Goal: Communication & Community: Share content

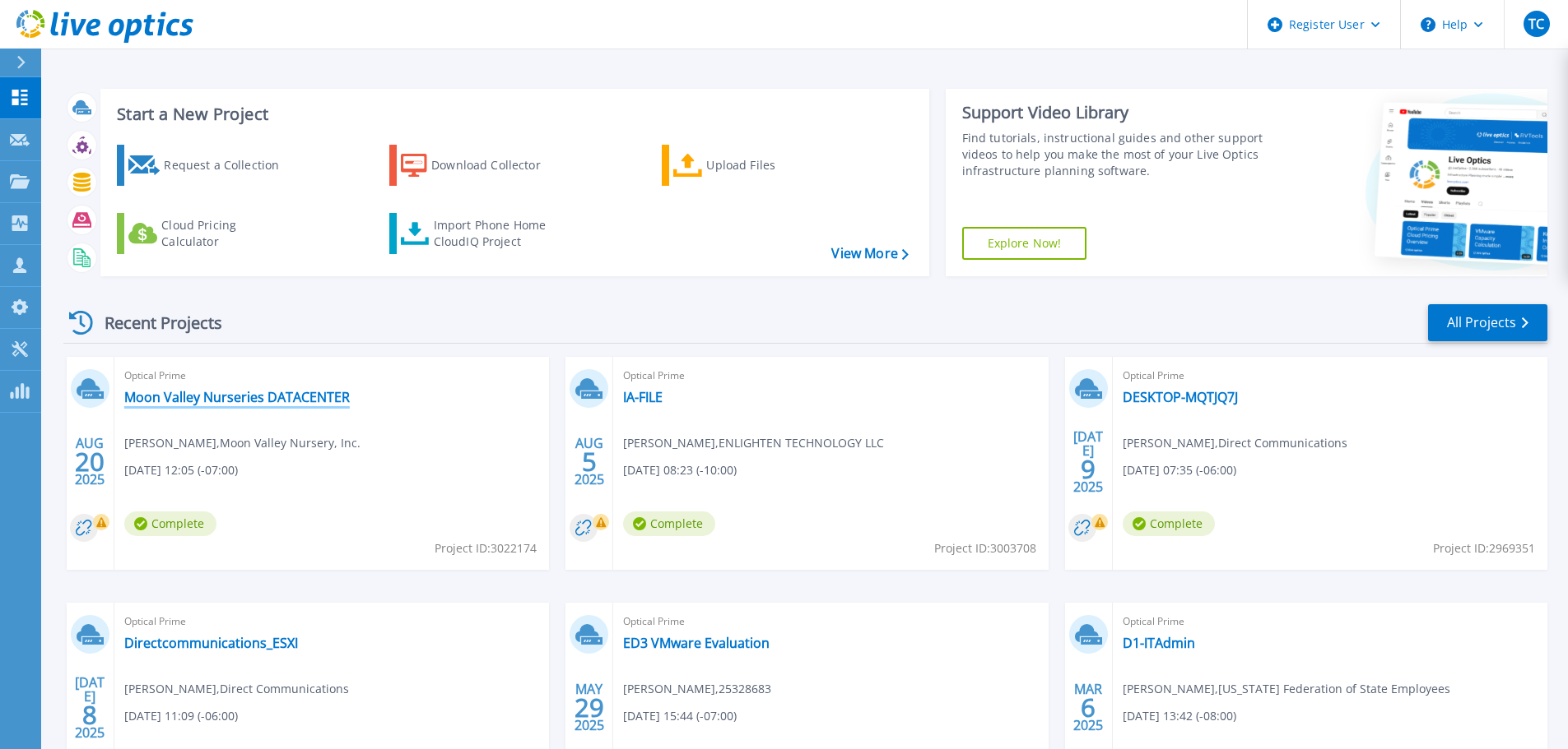
click at [161, 398] on link "Moon Valley Nurseries DATACENTER" at bounding box center [237, 397] width 225 height 17
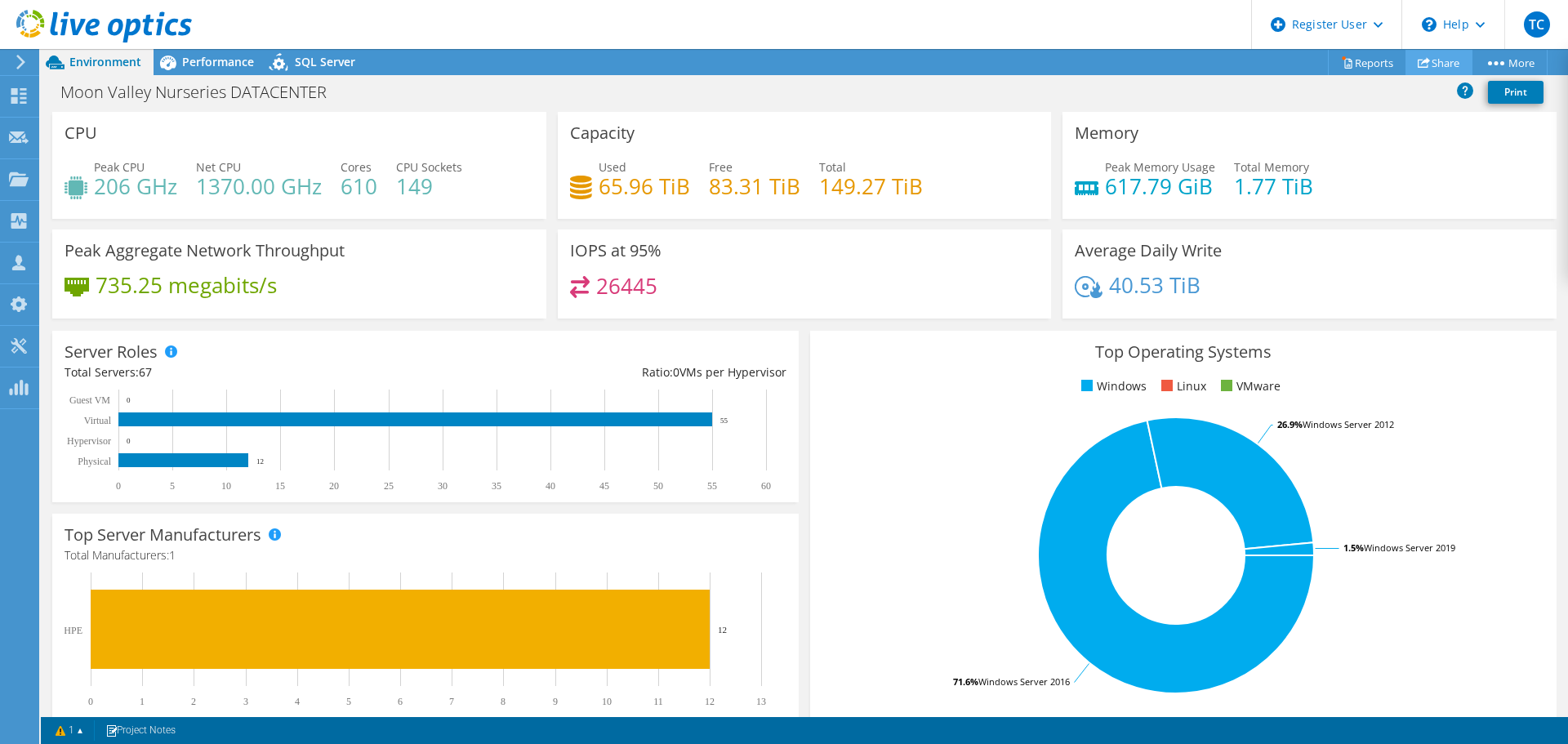
click at [1430, 64] on link "Share" at bounding box center [1440, 63] width 67 height 25
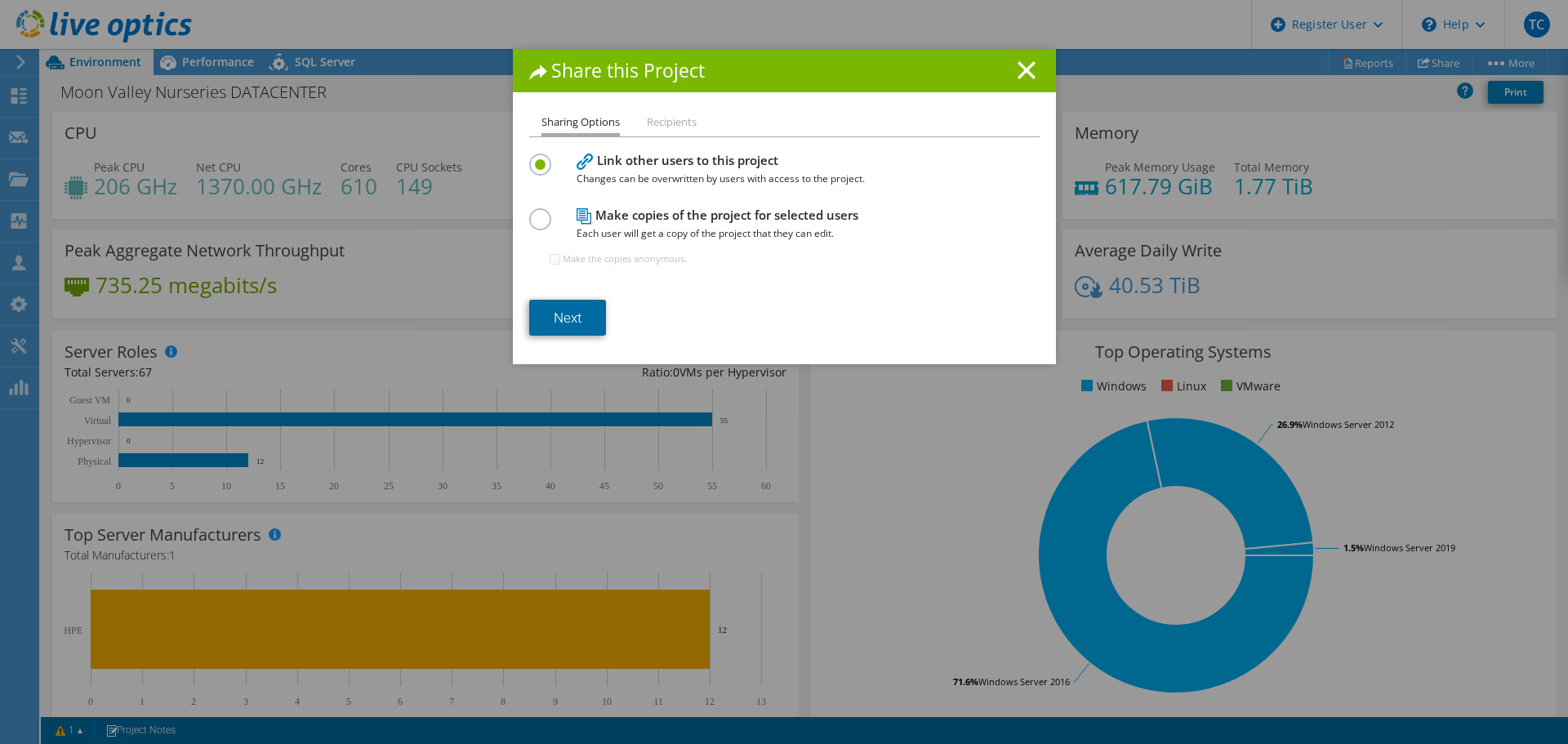
click at [544, 320] on link "Next" at bounding box center [567, 318] width 76 height 36
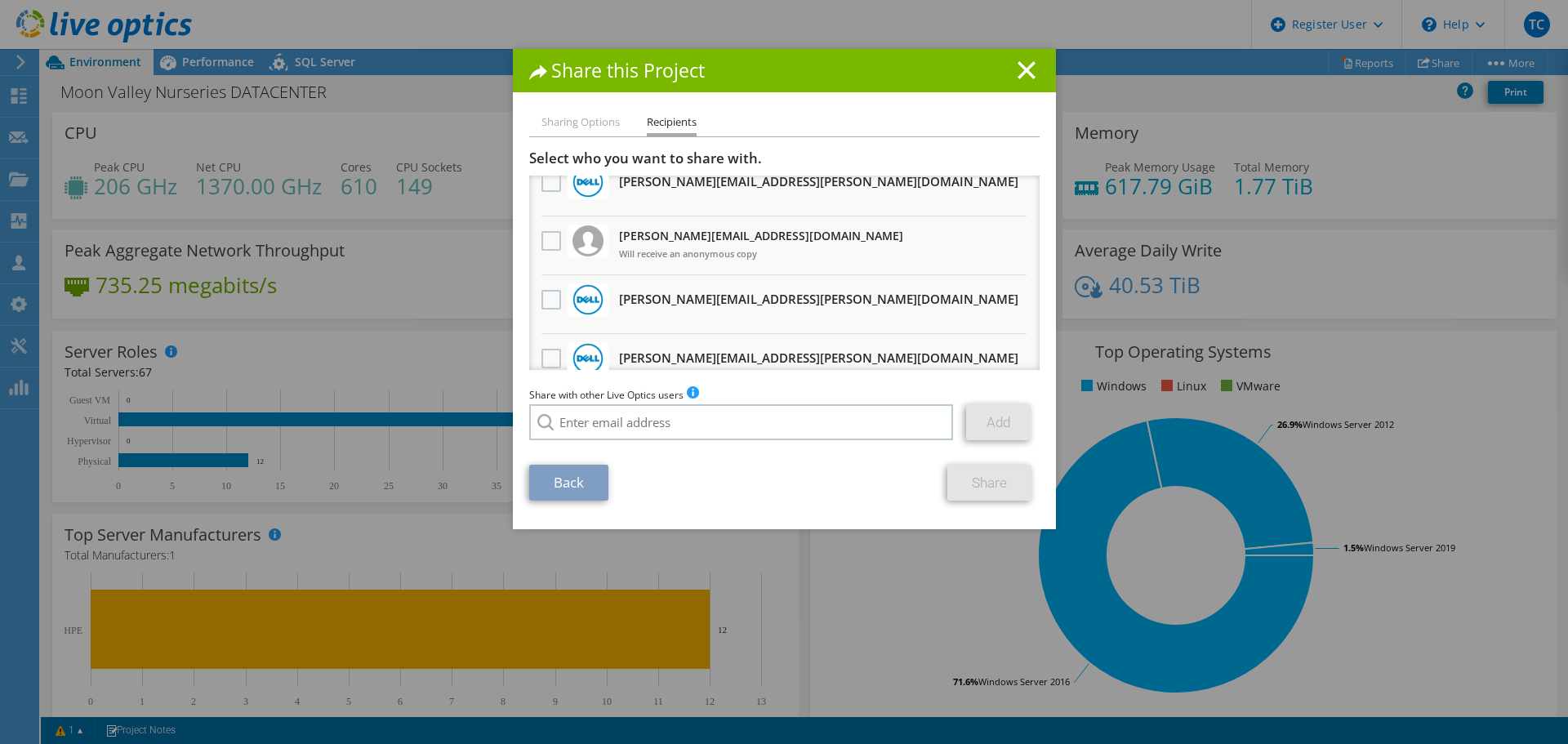
scroll to position [196, 0]
click at [547, 189] on label at bounding box center [554, 180] width 24 height 20
click at [0, 0] on input "checkbox" at bounding box center [0, 0] width 0 height 0
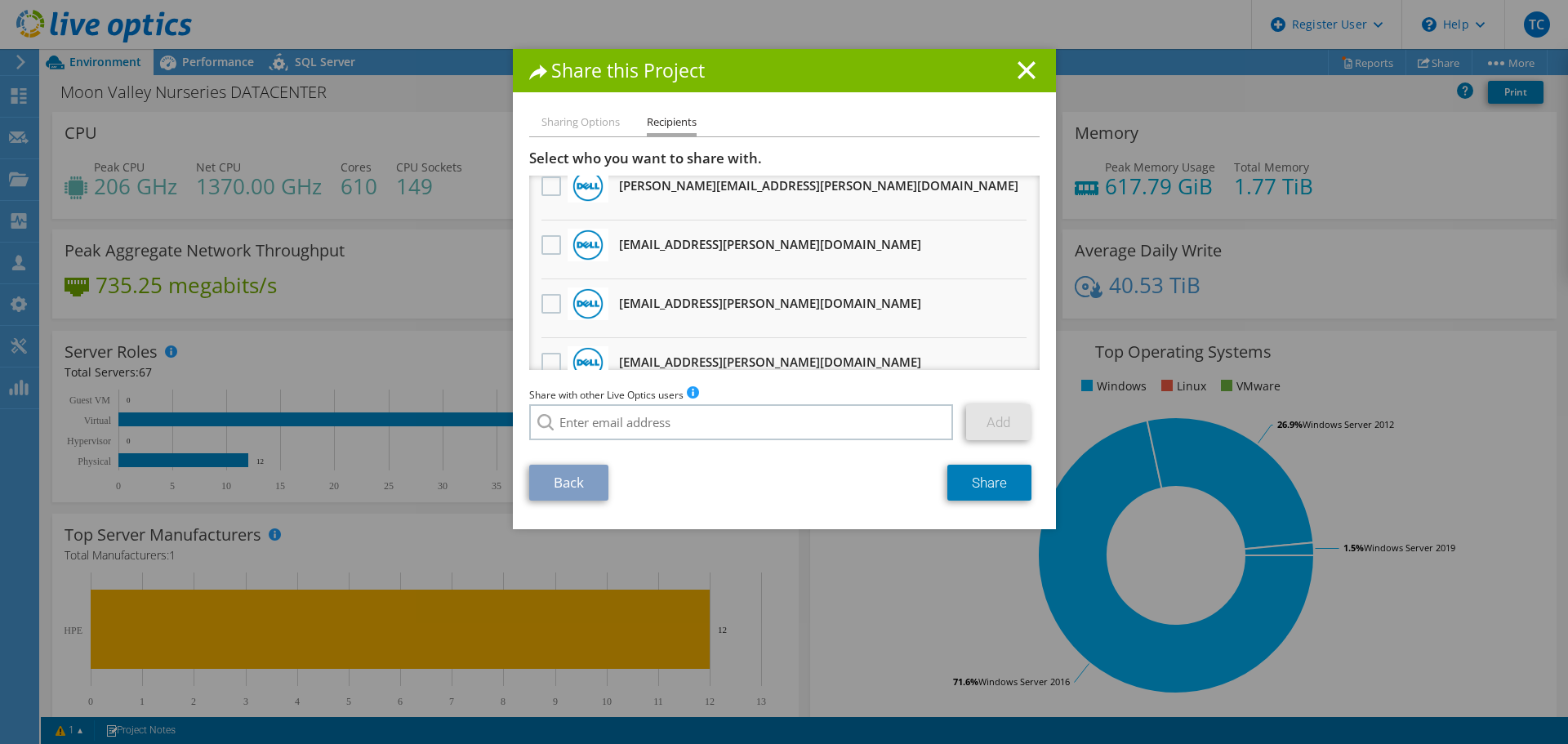
scroll to position [982, 0]
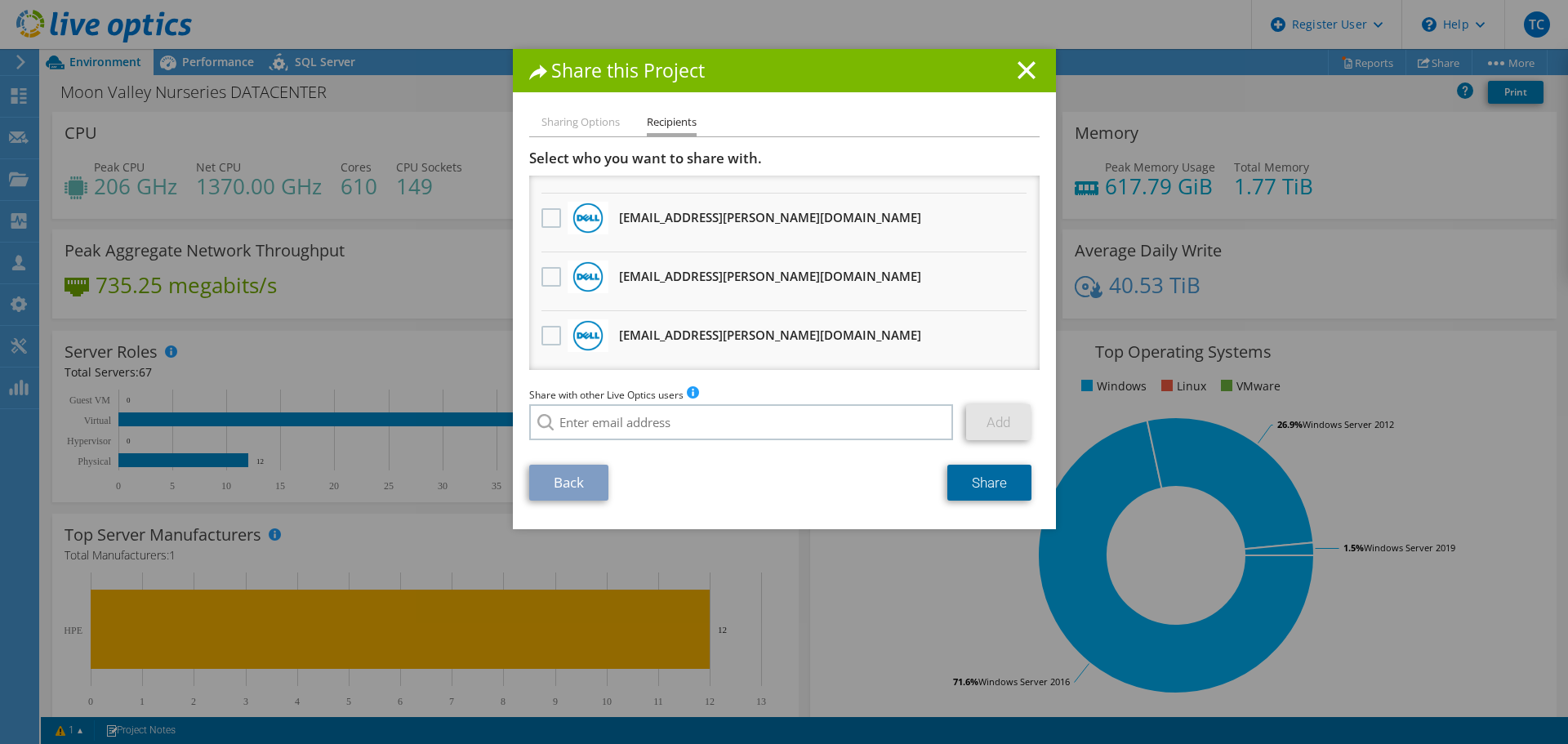
click at [1003, 482] on link "Share" at bounding box center [990, 482] width 84 height 36
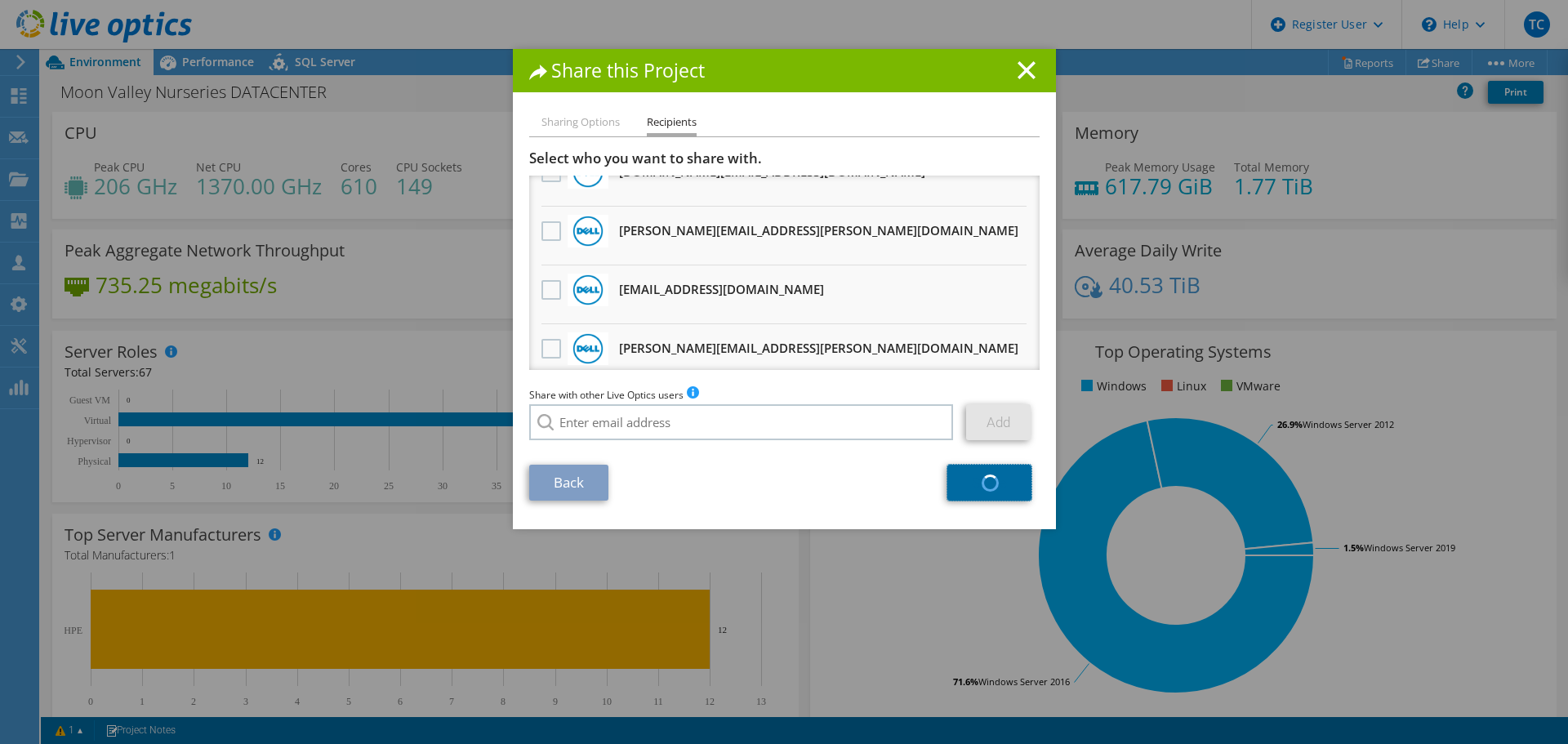
scroll to position [553, 0]
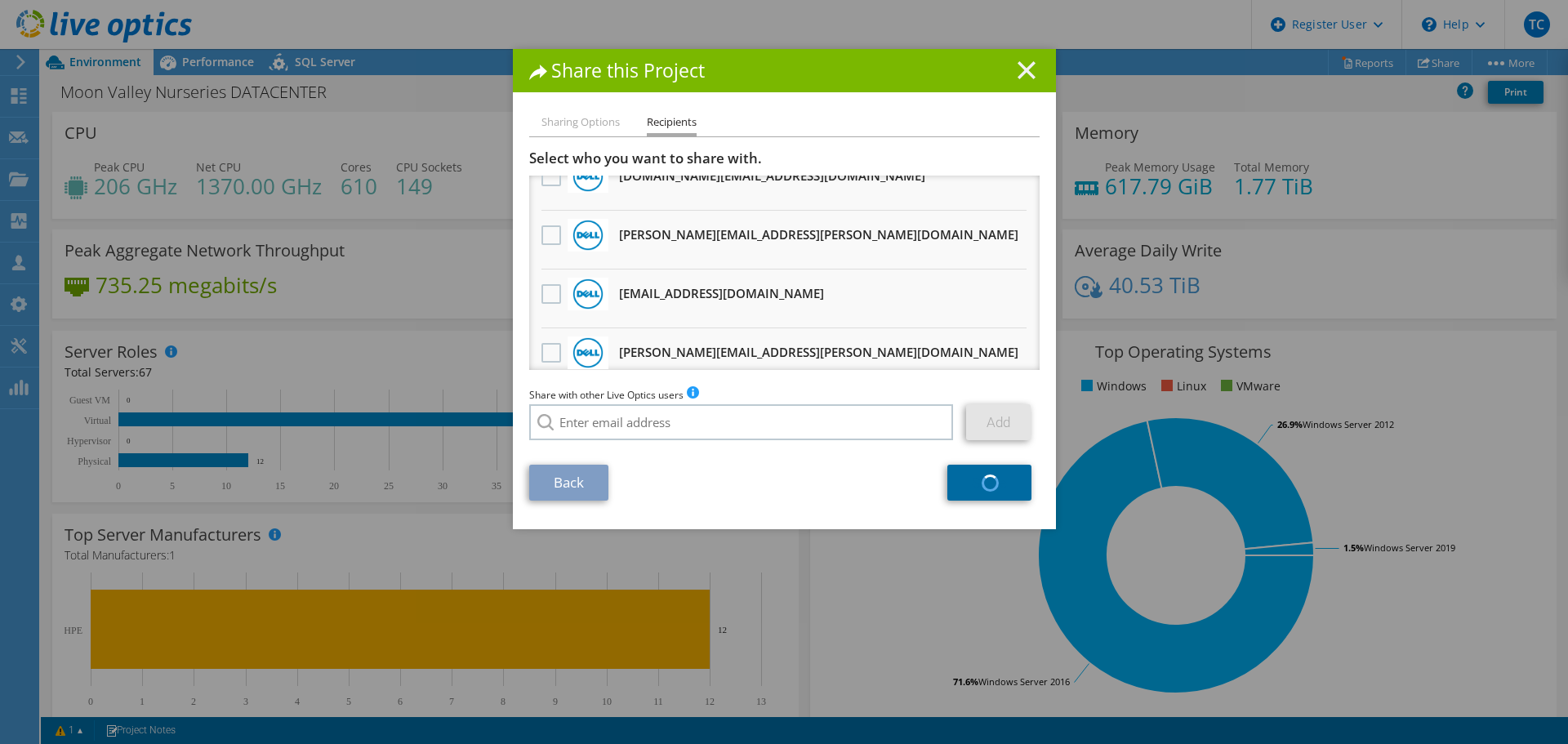
click at [1025, 74] on line at bounding box center [1026, 70] width 17 height 17
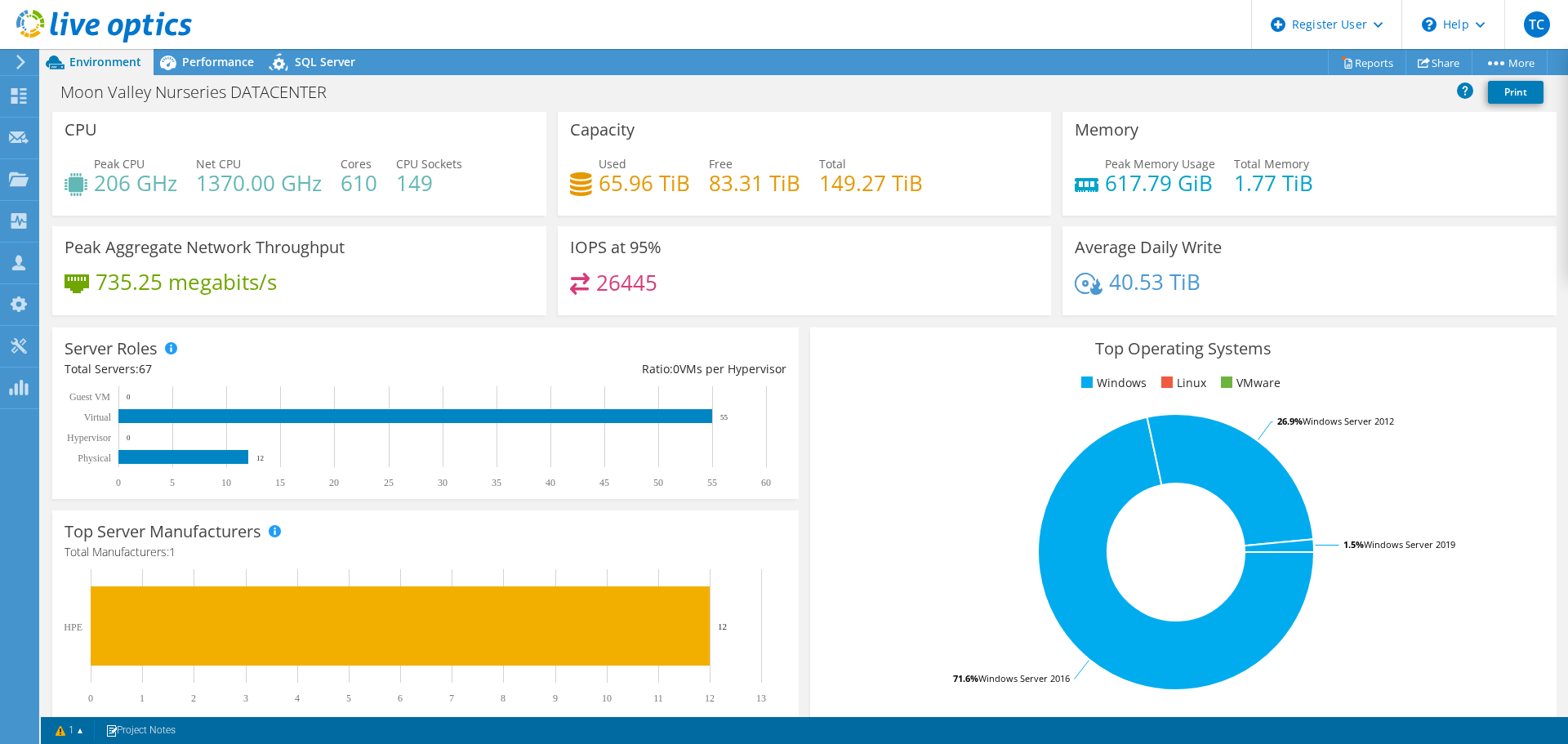
scroll to position [0, 0]
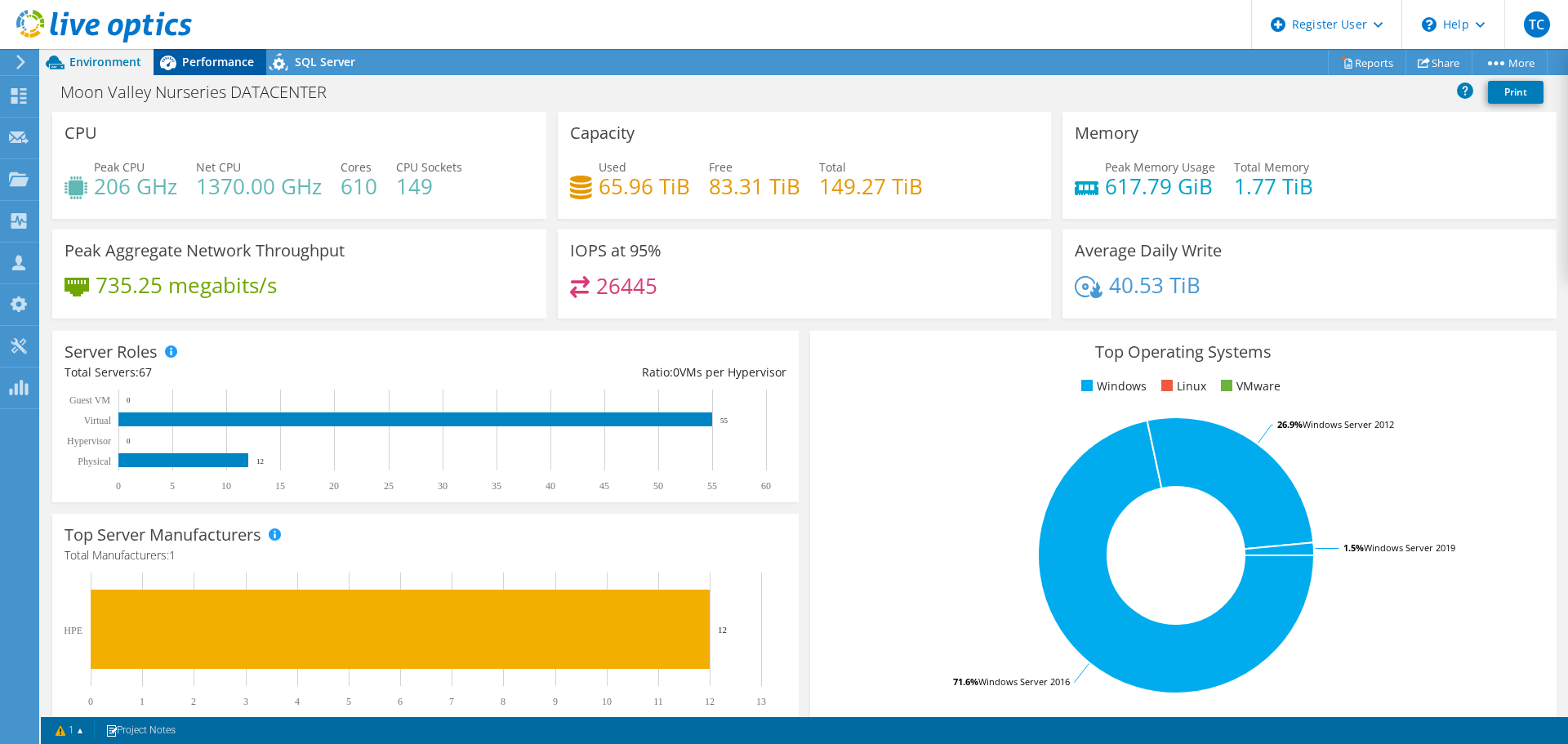
click at [200, 57] on span "Performance" at bounding box center [218, 62] width 72 height 16
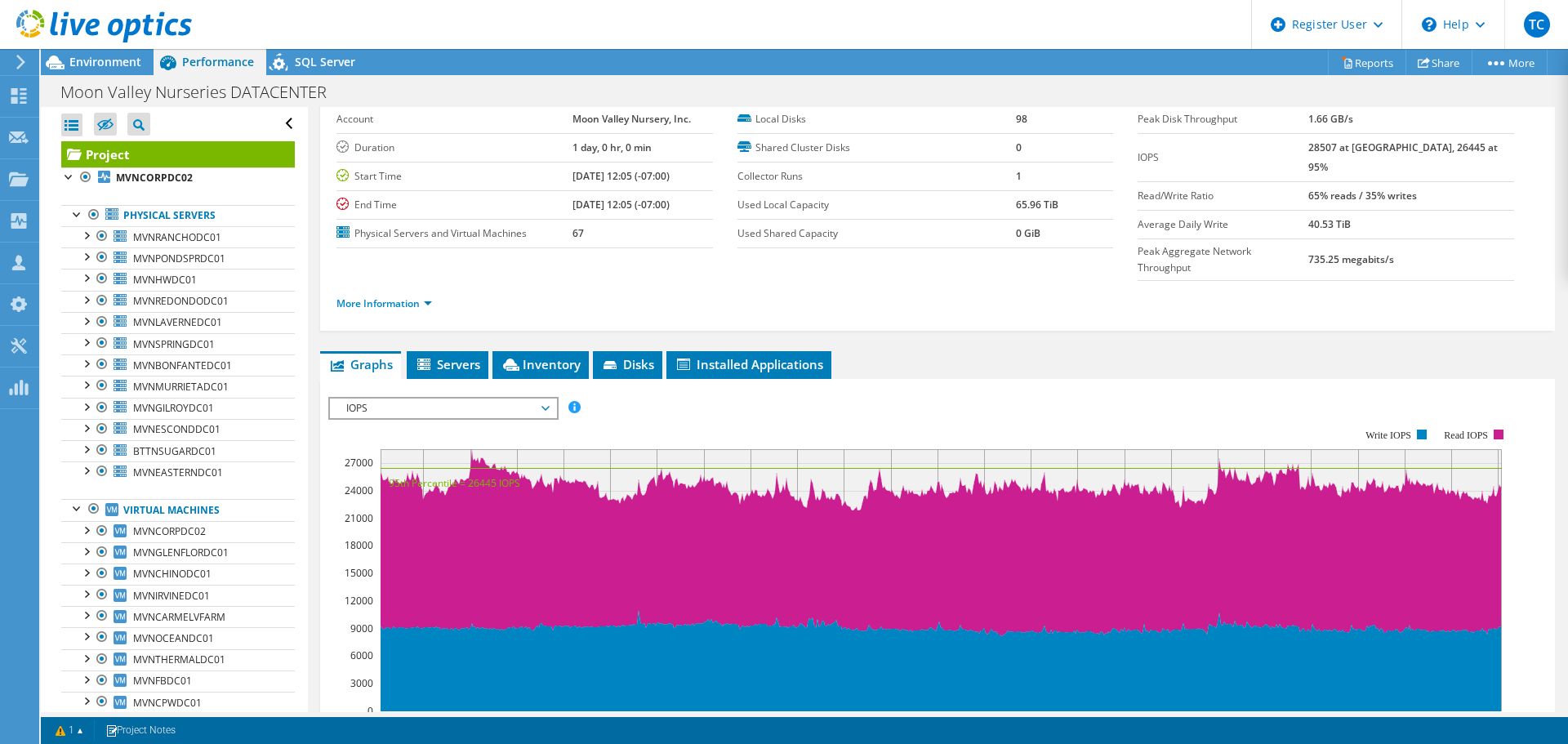
scroll to position [81, 0]
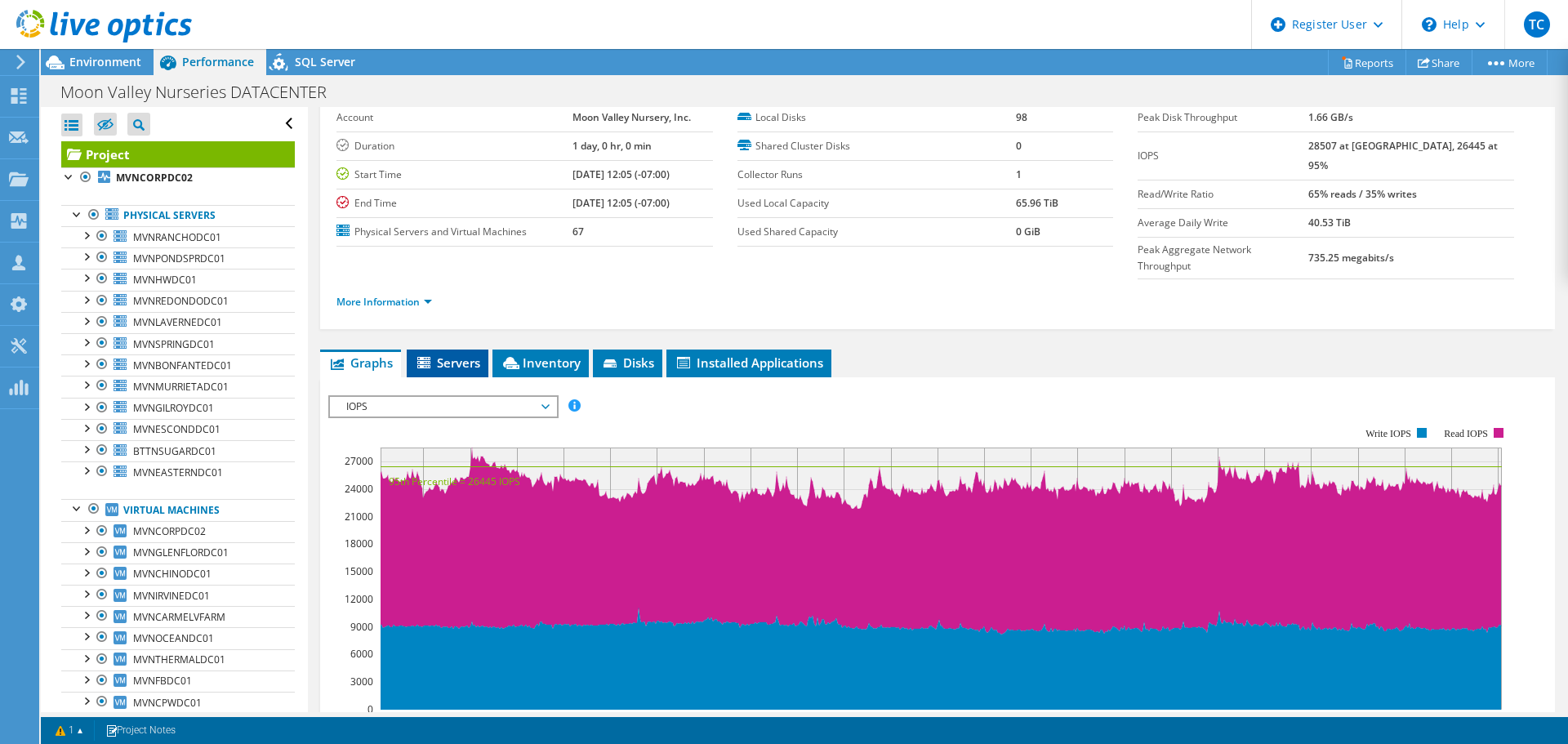
click at [463, 355] on span "Servers" at bounding box center [447, 363] width 66 height 17
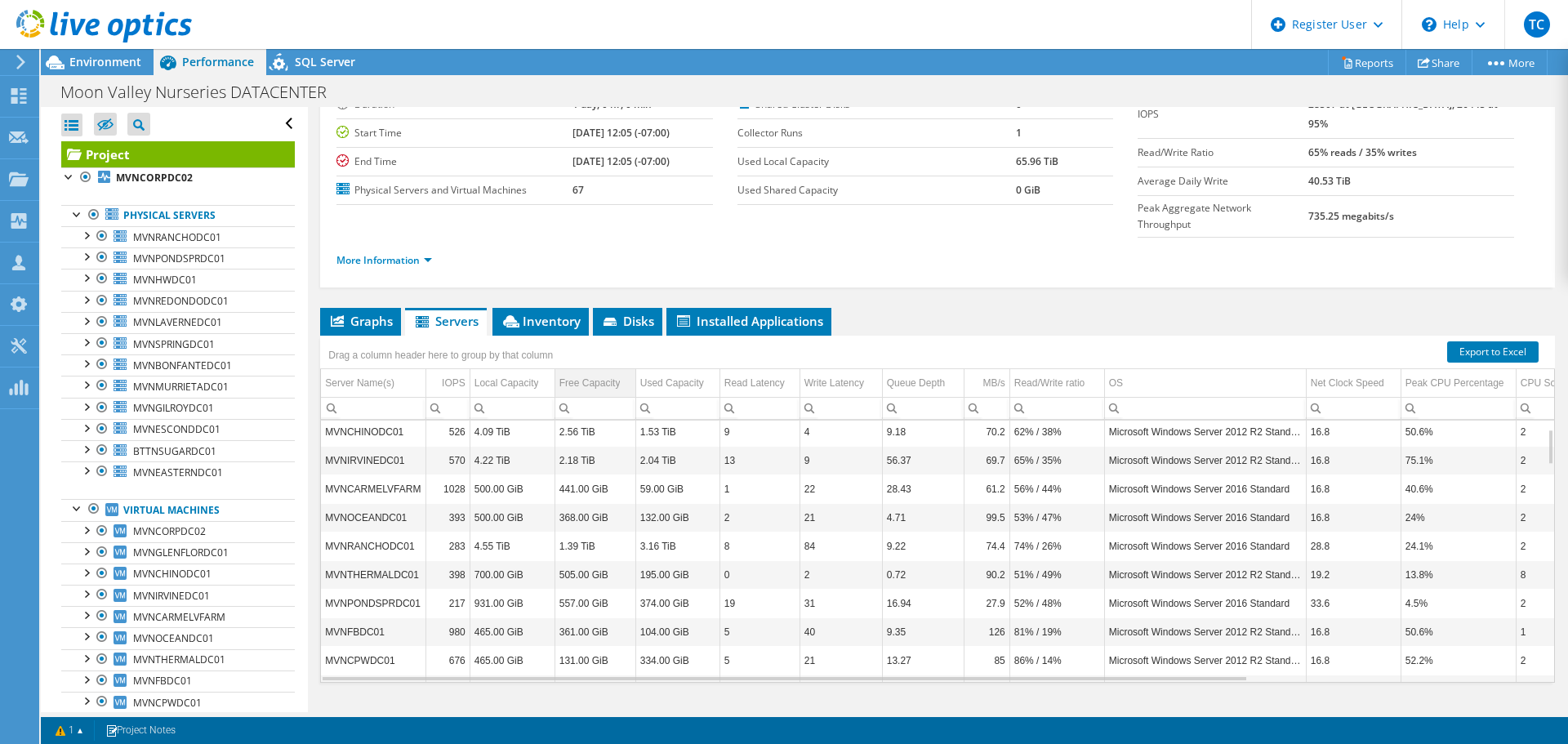
scroll to position [62, 0]
click at [358, 313] on span "Graphs" at bounding box center [361, 321] width 65 height 17
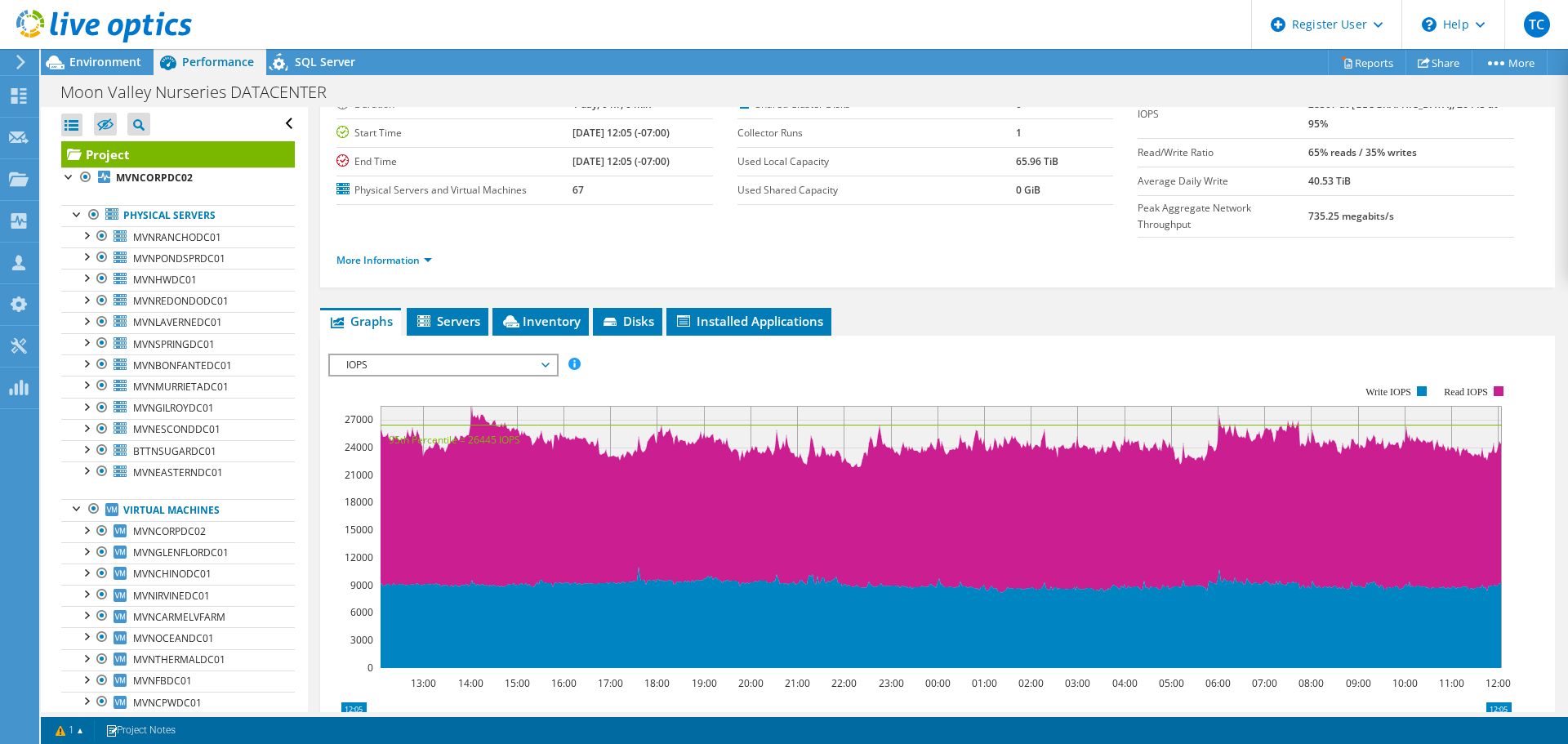
scroll to position [0, 0]
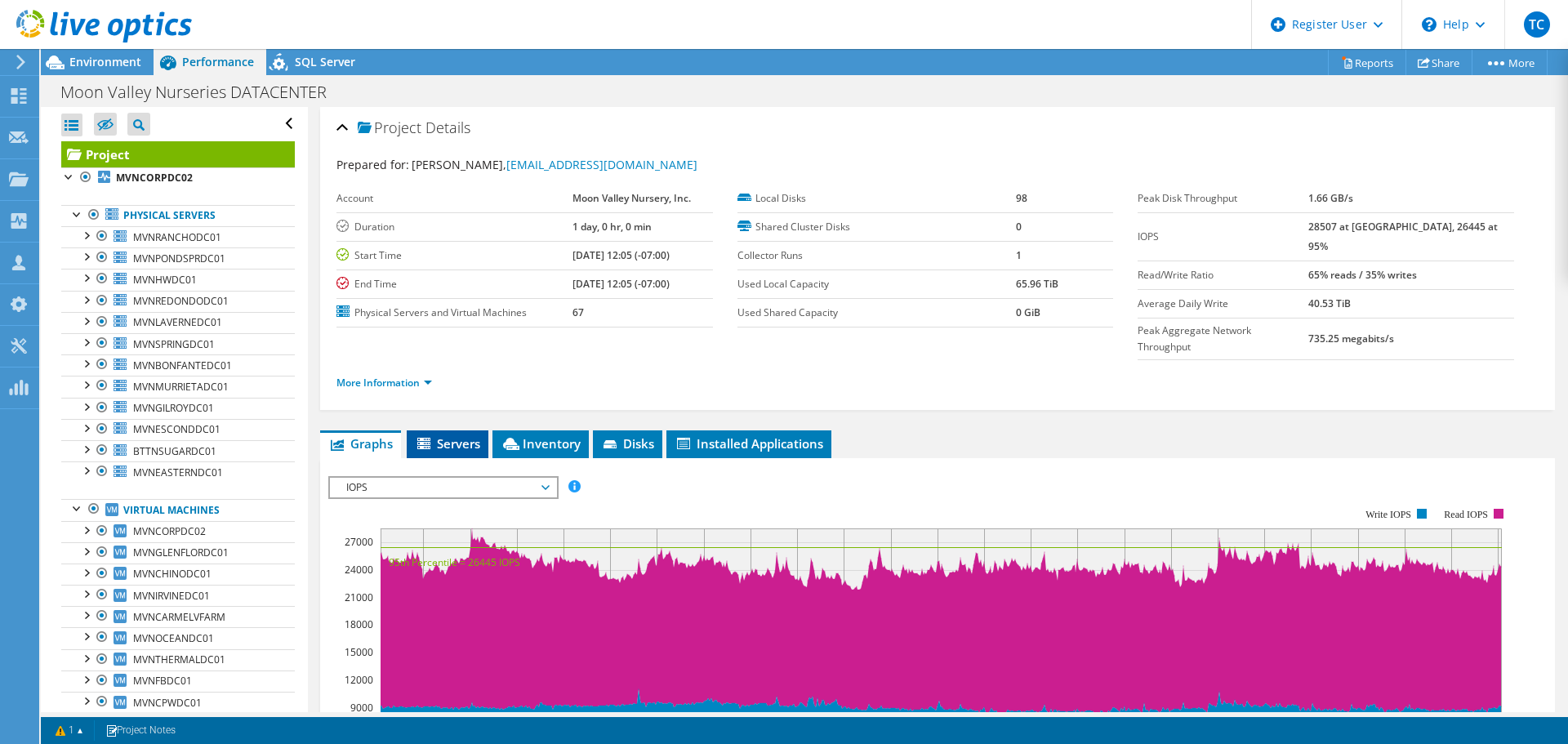
click at [446, 435] on span "Servers" at bounding box center [447, 443] width 66 height 17
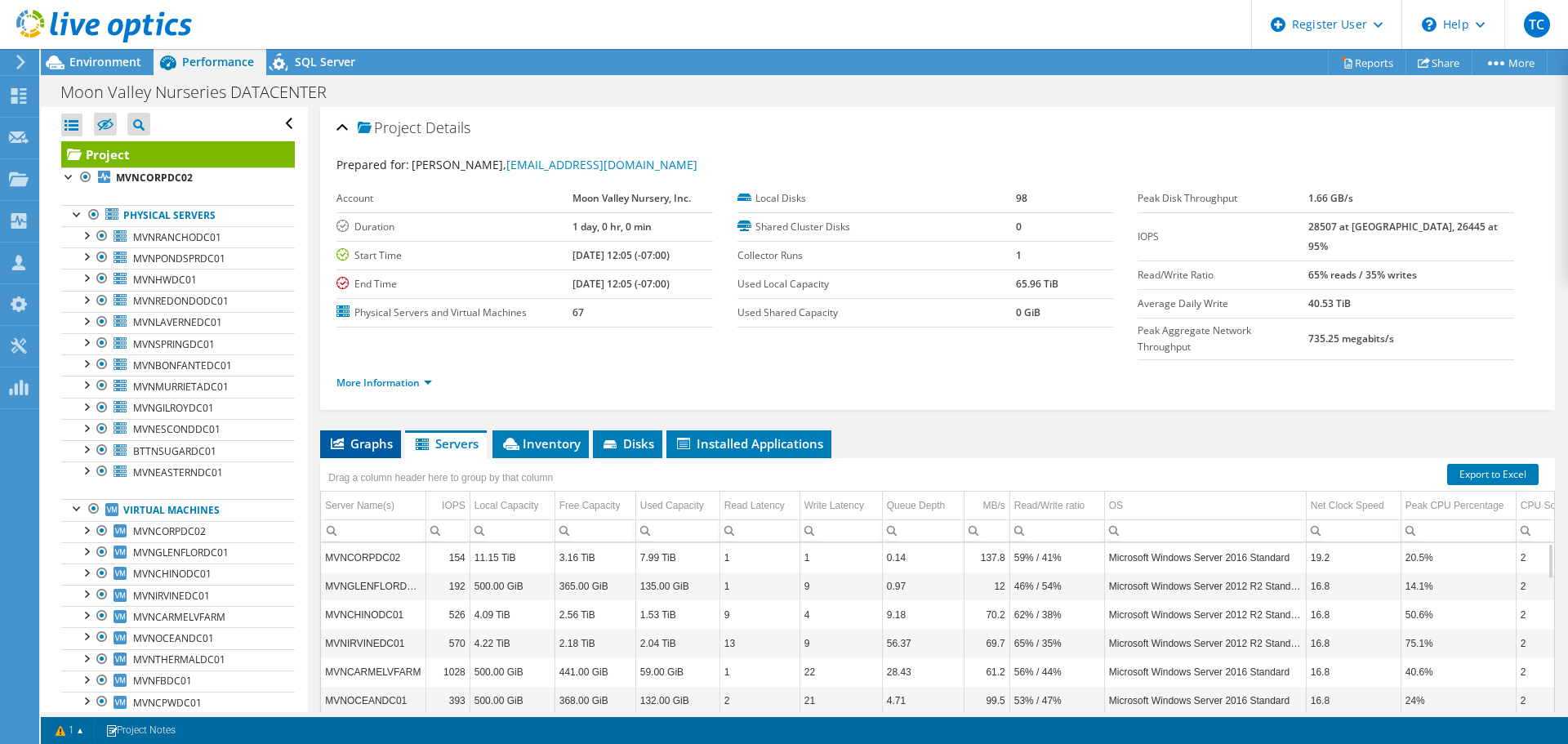
click at [372, 435] on span "Graphs" at bounding box center [361, 443] width 65 height 17
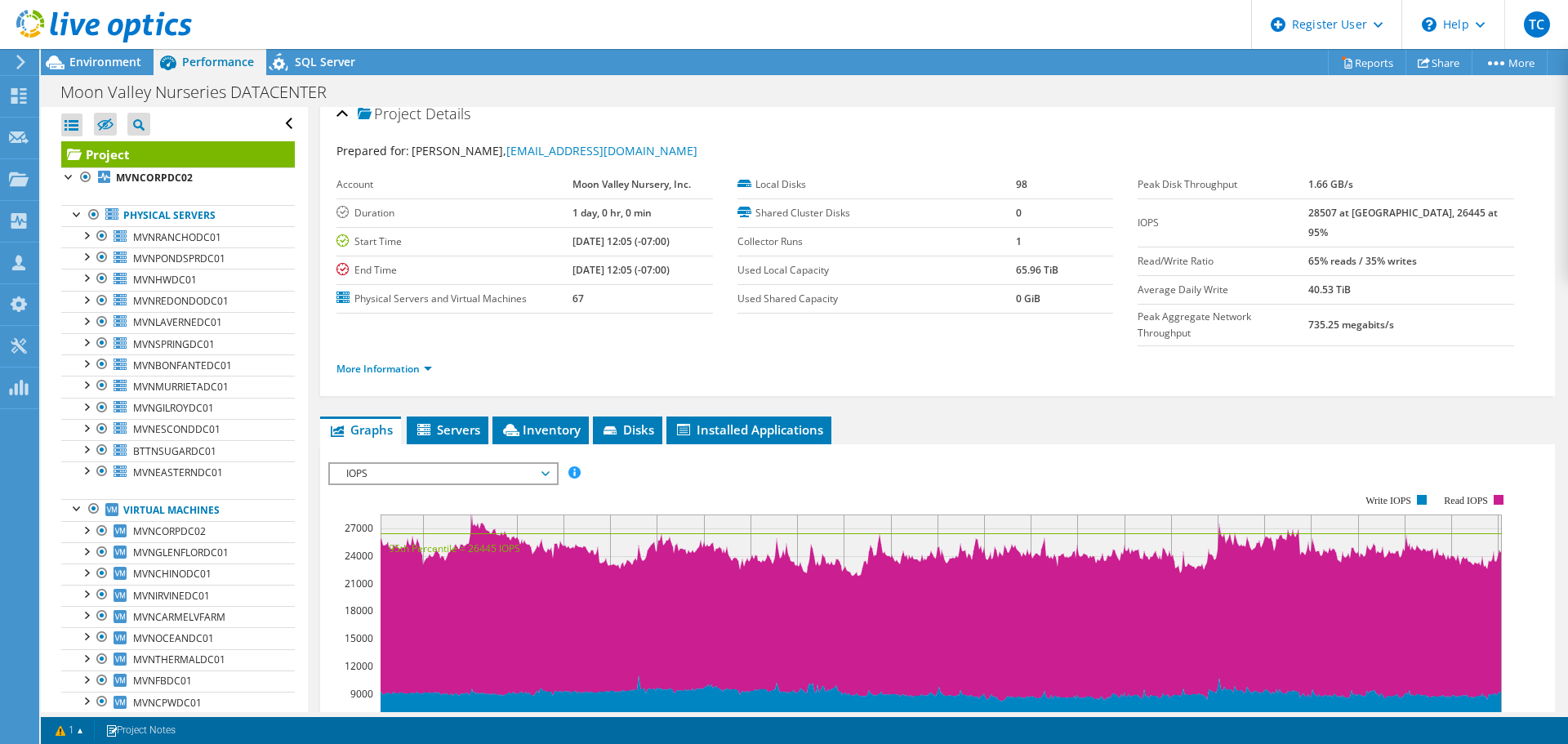
scroll to position [15, 0]
click at [424, 464] on span "IOPS" at bounding box center [443, 473] width 210 height 20
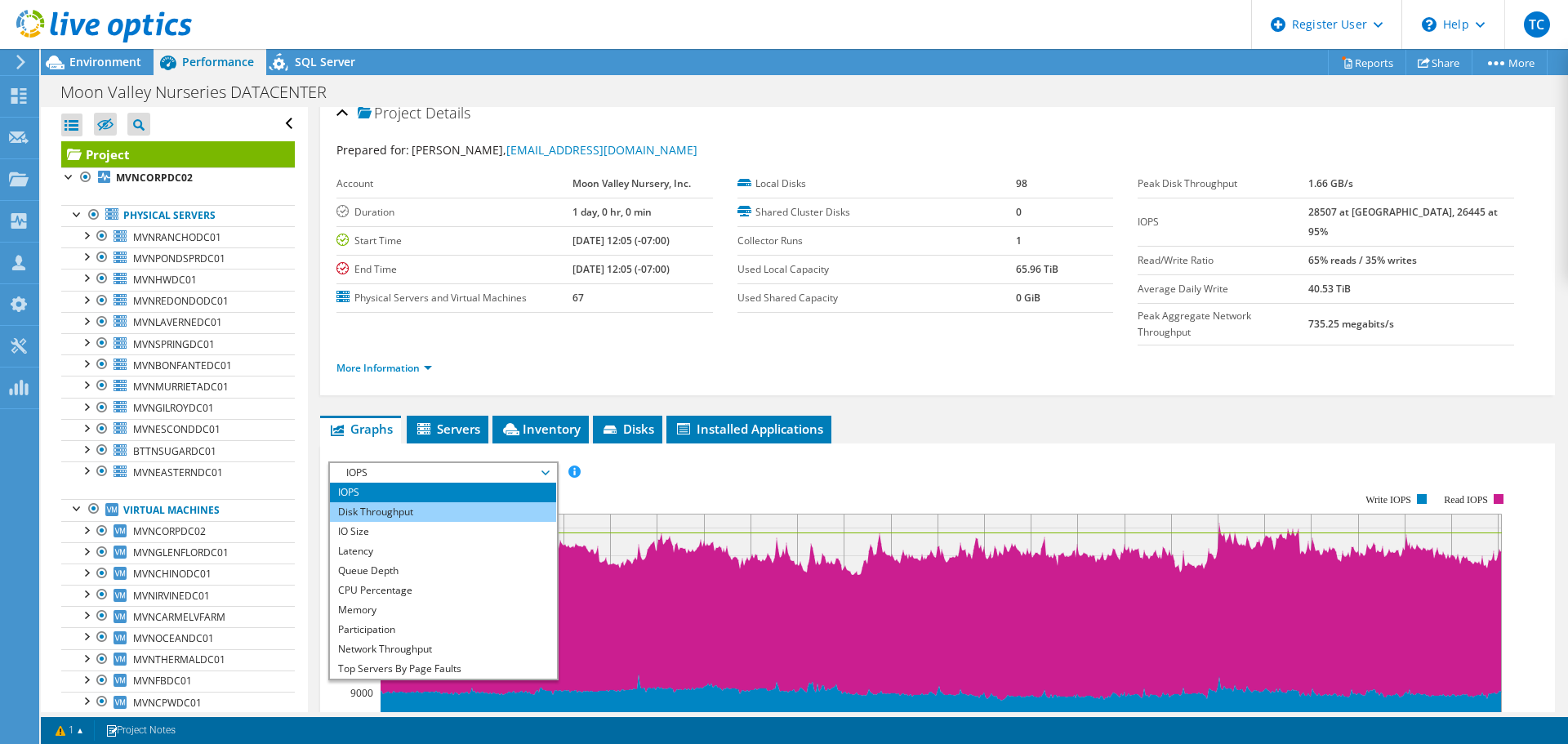
click at [426, 503] on li "Disk Throughput" at bounding box center [443, 513] width 226 height 20
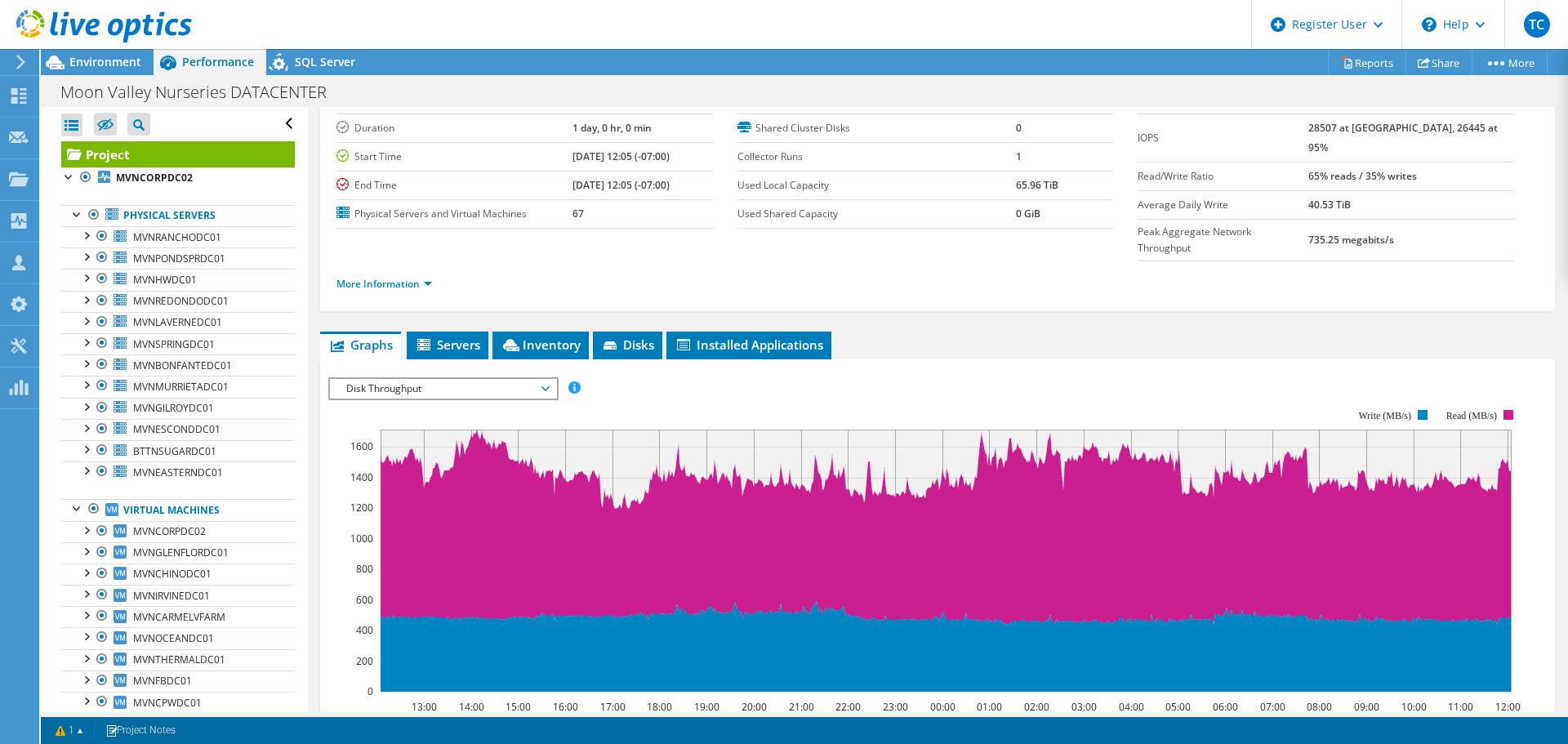
scroll to position [130, 0]
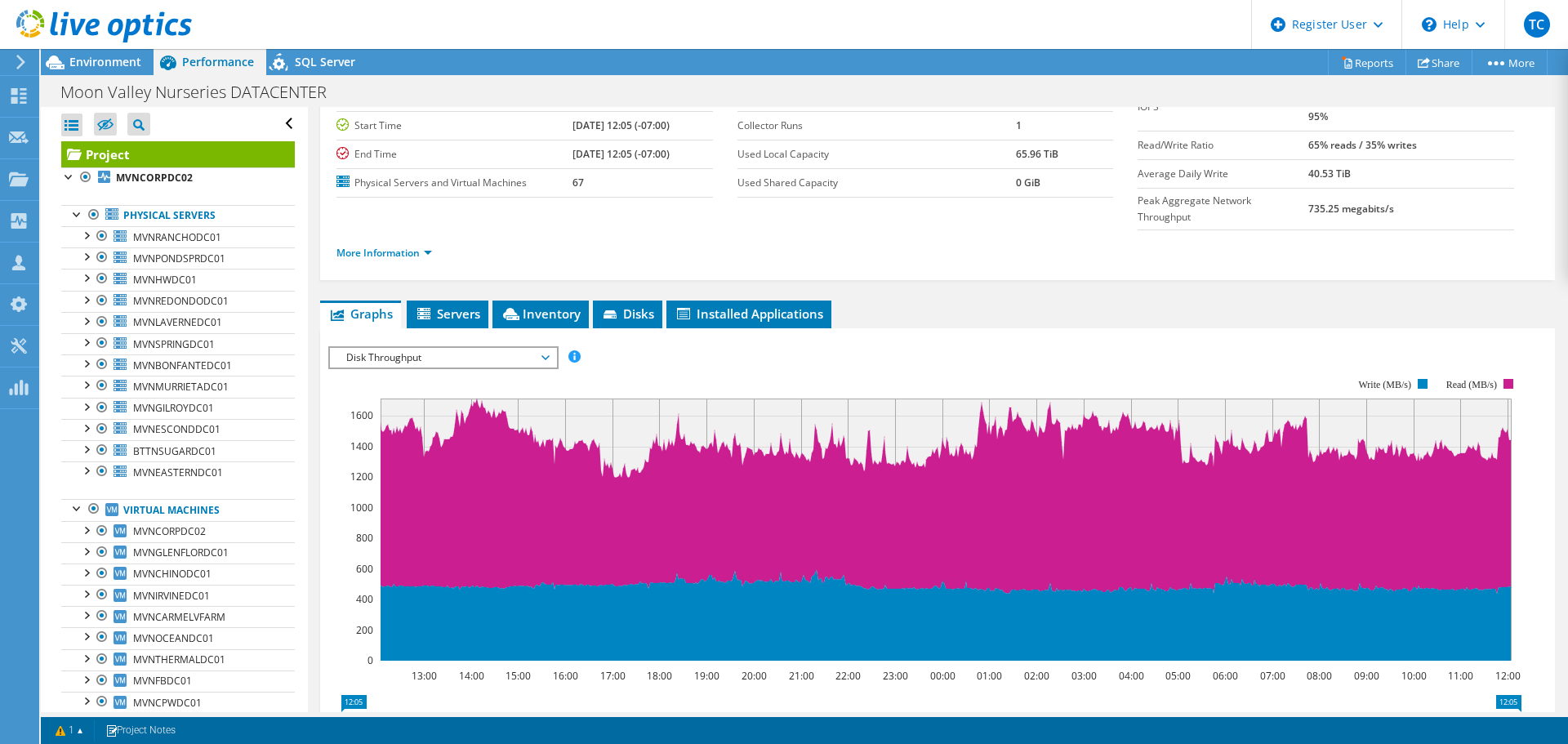
click at [526, 348] on span "Disk Throughput" at bounding box center [443, 358] width 210 height 20
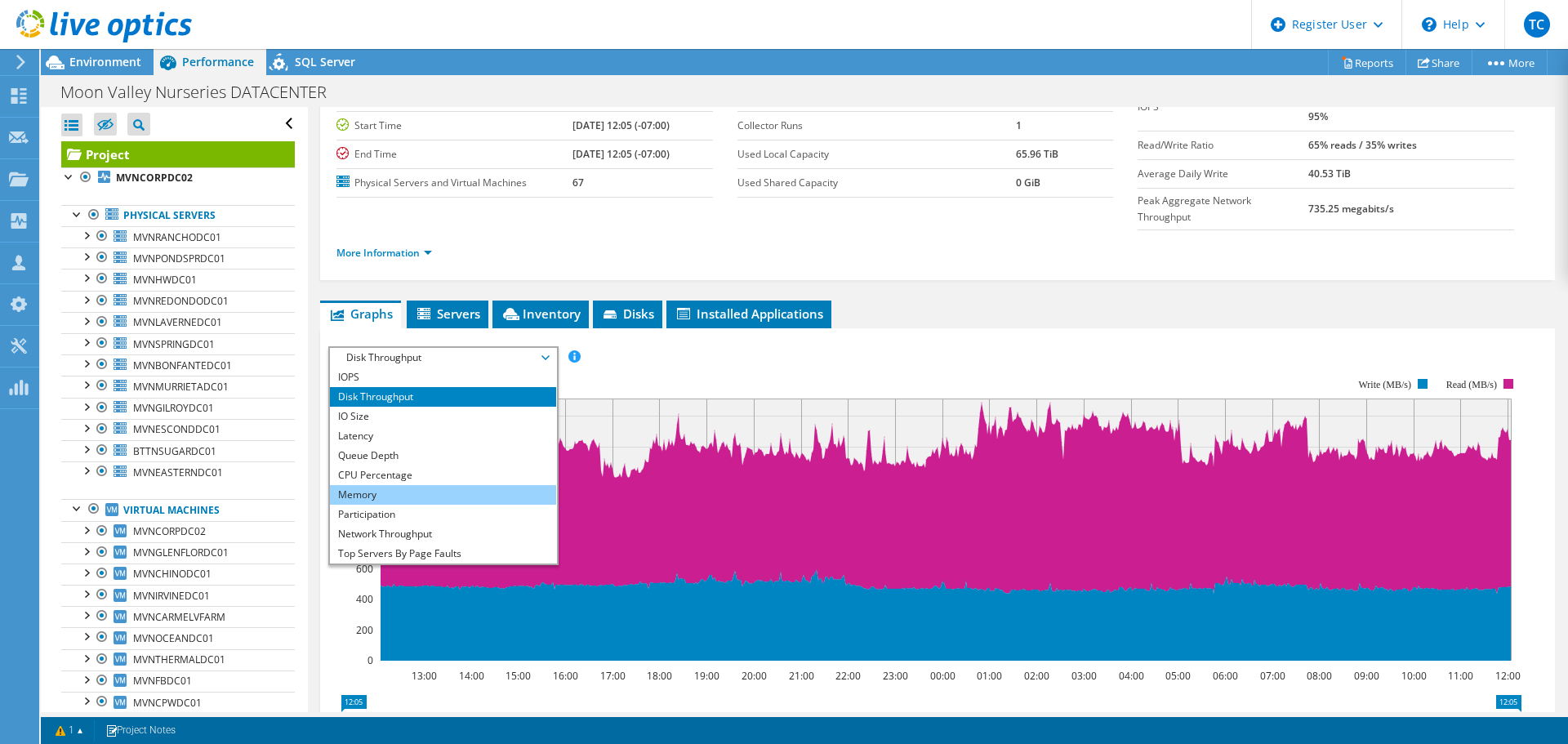
click at [504, 485] on li "Memory" at bounding box center [443, 495] width 226 height 20
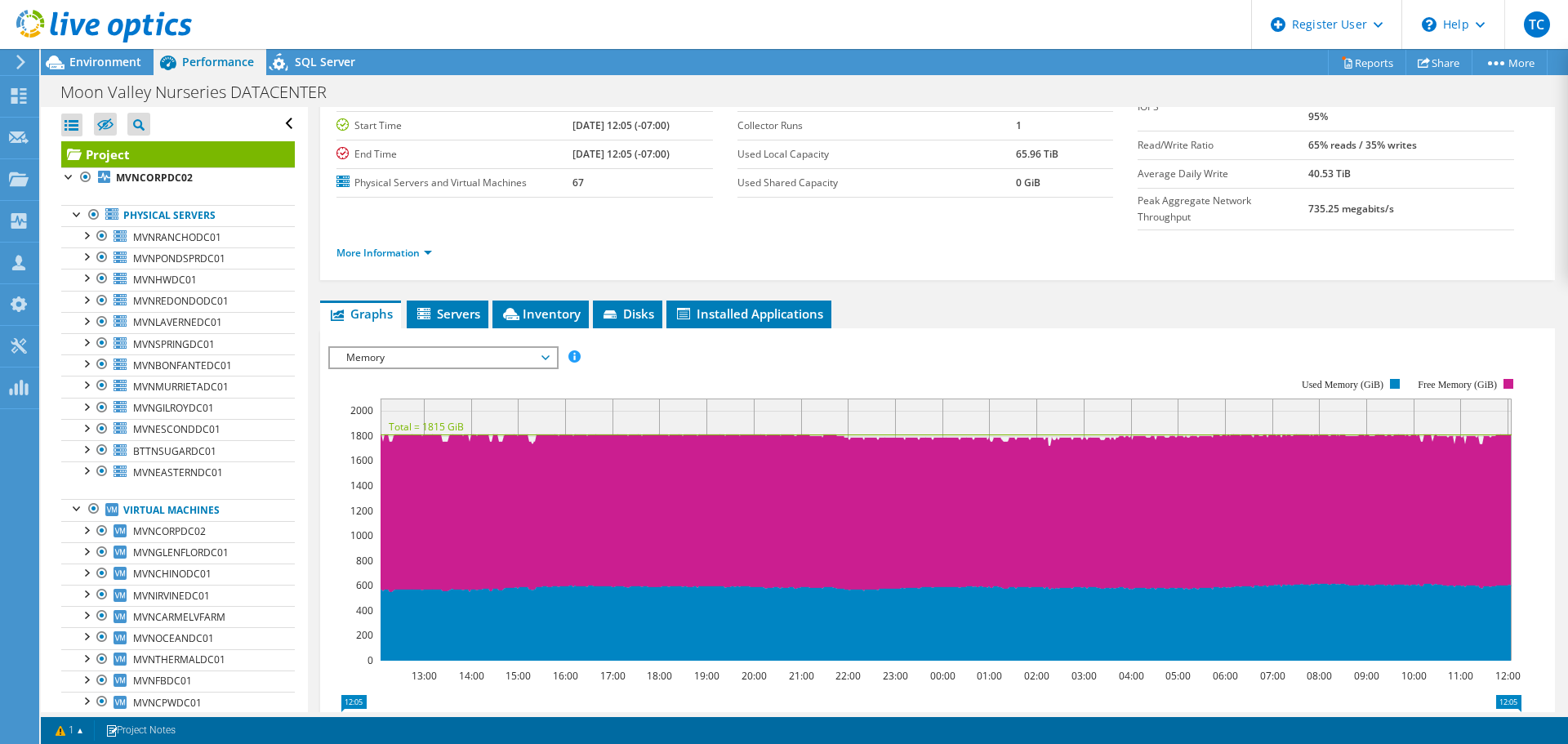
click at [503, 348] on span "Memory" at bounding box center [443, 358] width 210 height 20
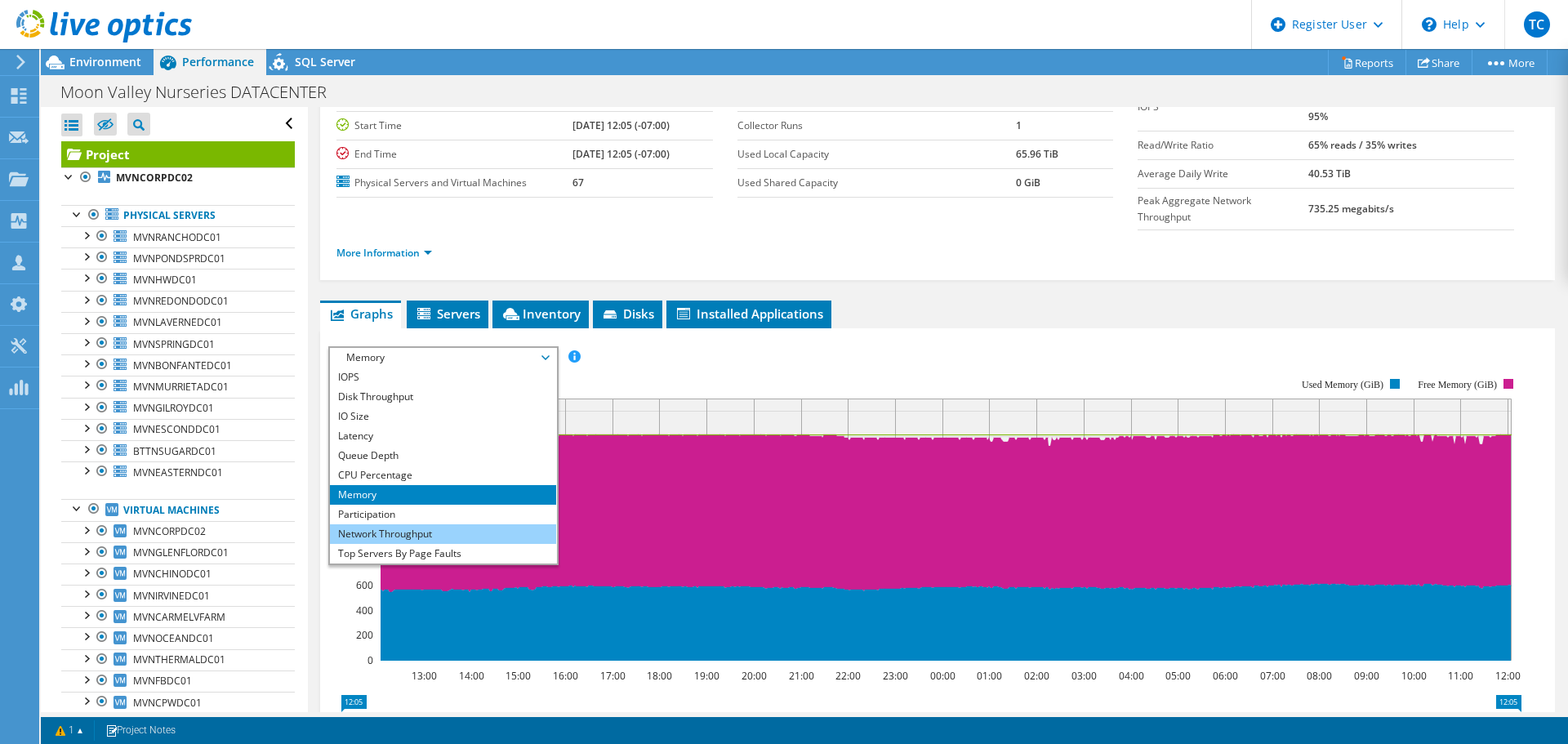
click at [493, 524] on li "Network Throughput" at bounding box center [443, 534] width 226 height 20
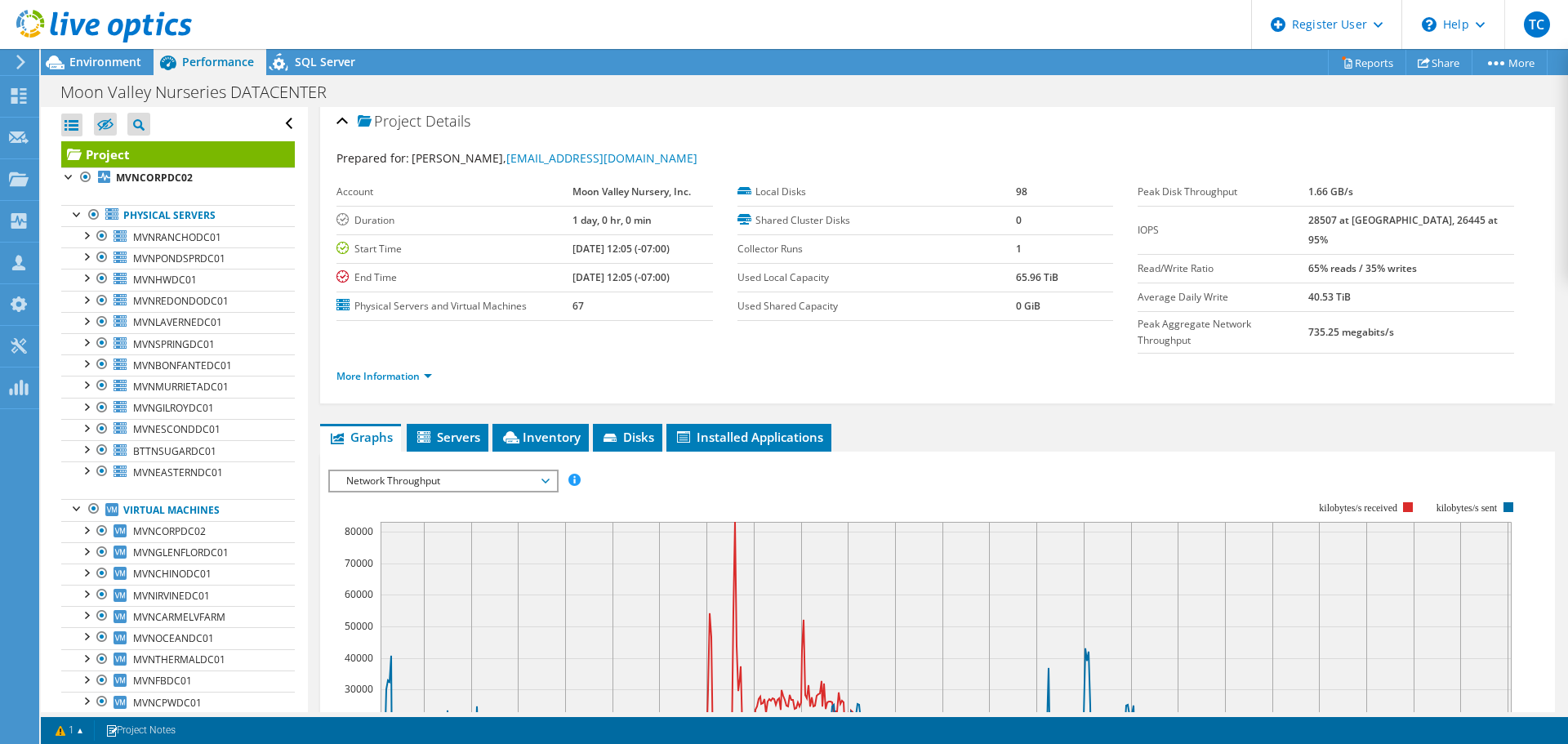
scroll to position [0, 0]
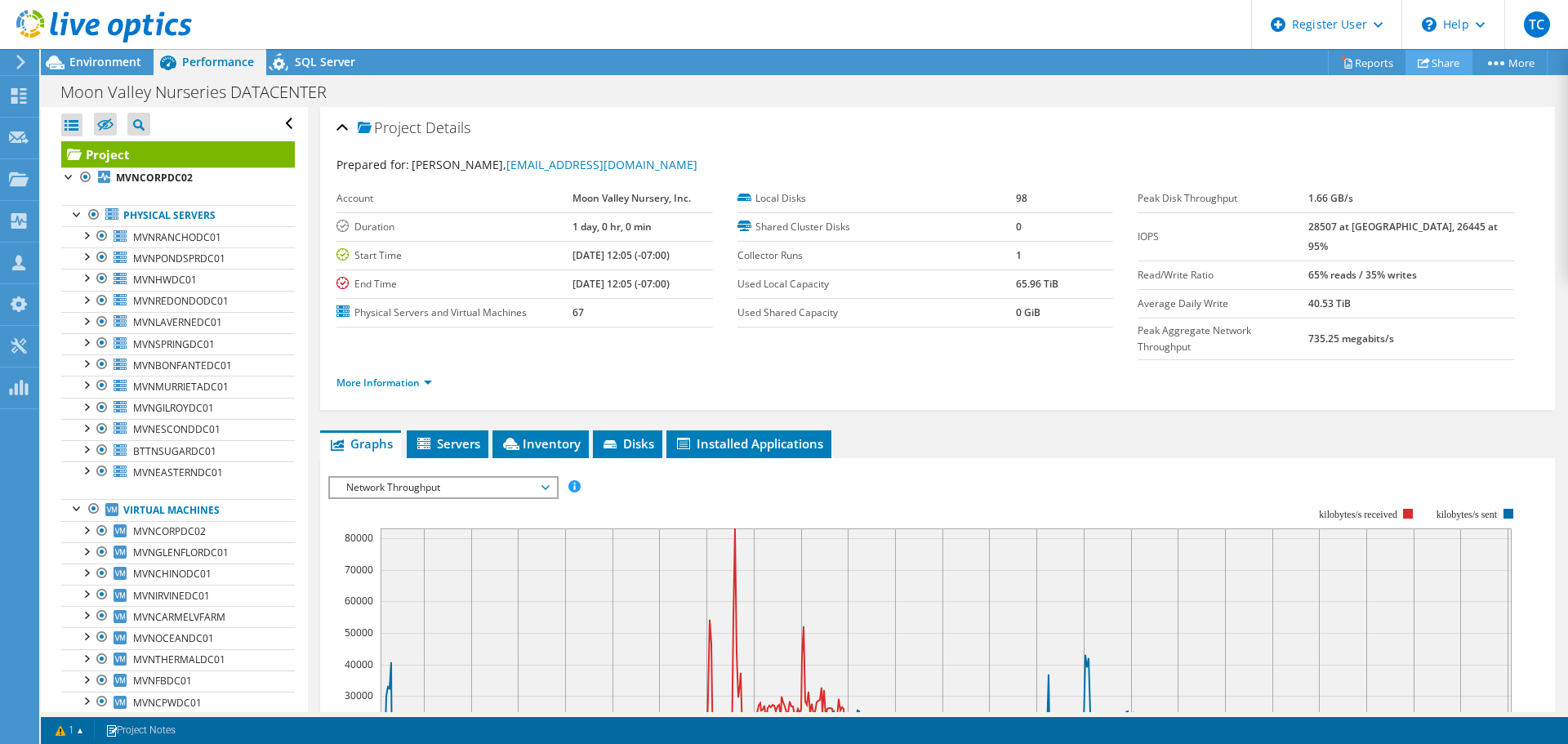
click at [1431, 64] on link "Share" at bounding box center [1440, 63] width 67 height 25
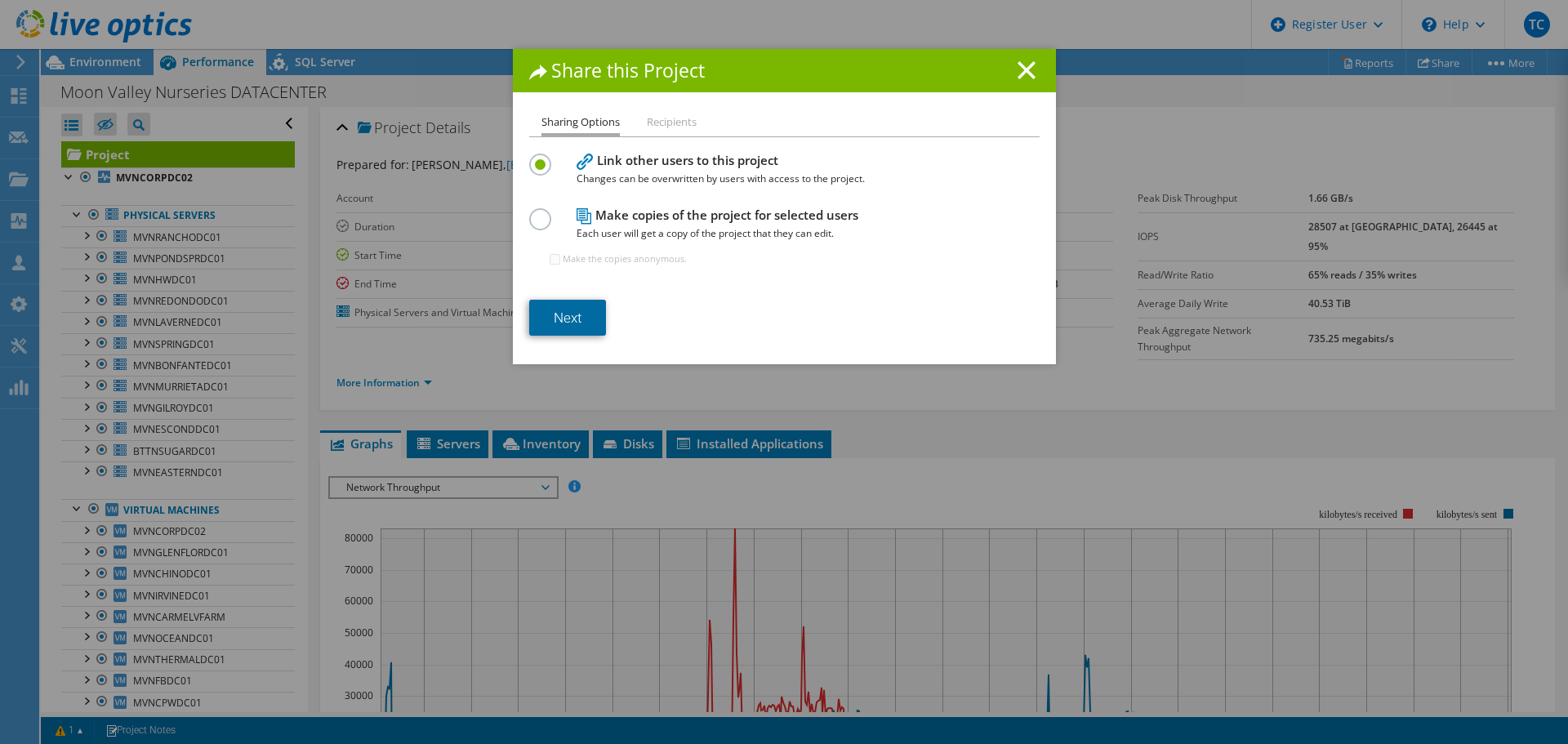
click at [545, 308] on link "Next" at bounding box center [567, 318] width 76 height 36
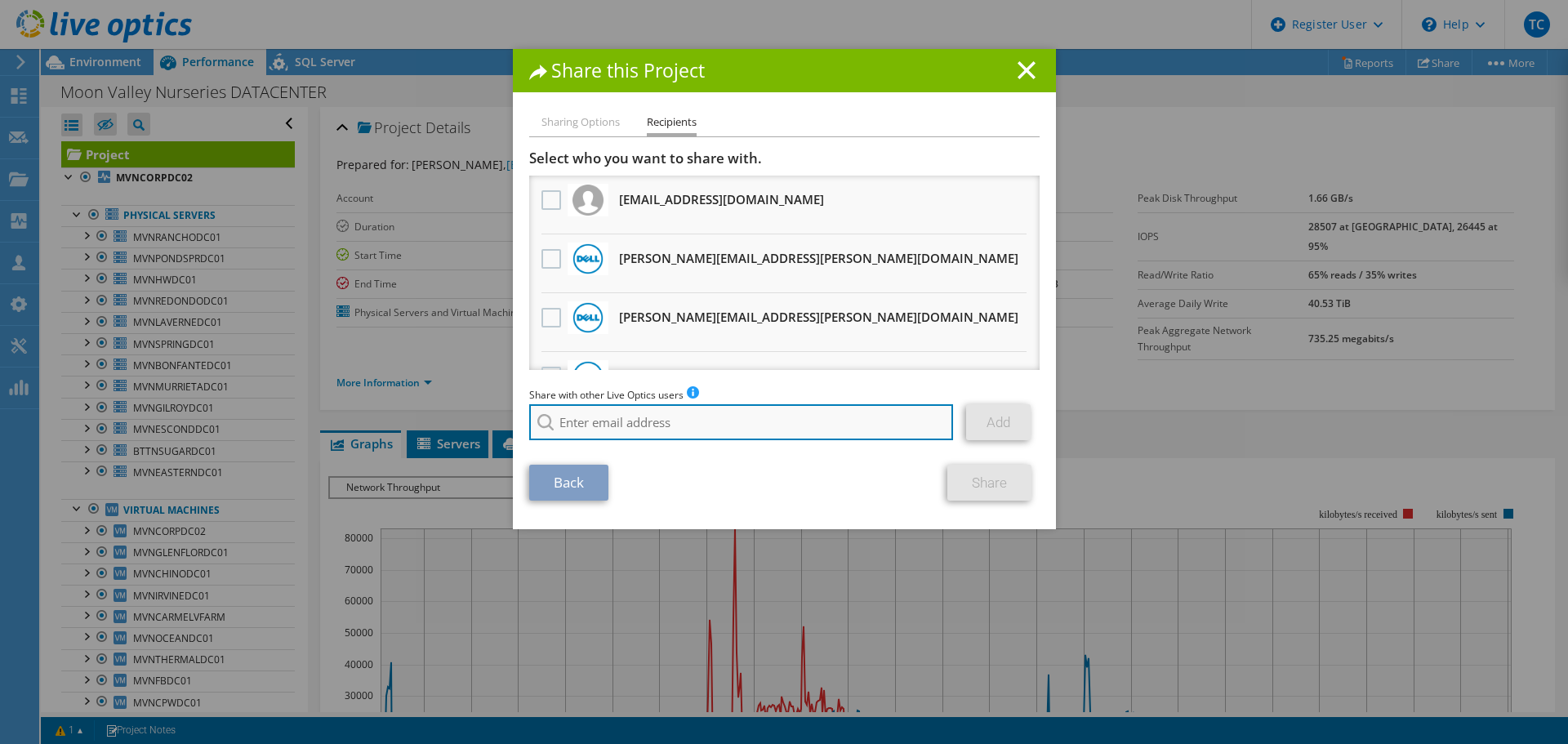
click at [612, 418] on input "search" at bounding box center [741, 422] width 424 height 36
paste input "[EMAIL_ADDRESS][DOMAIN_NAME]"
type input "[EMAIL_ADDRESS][DOMAIN_NAME]"
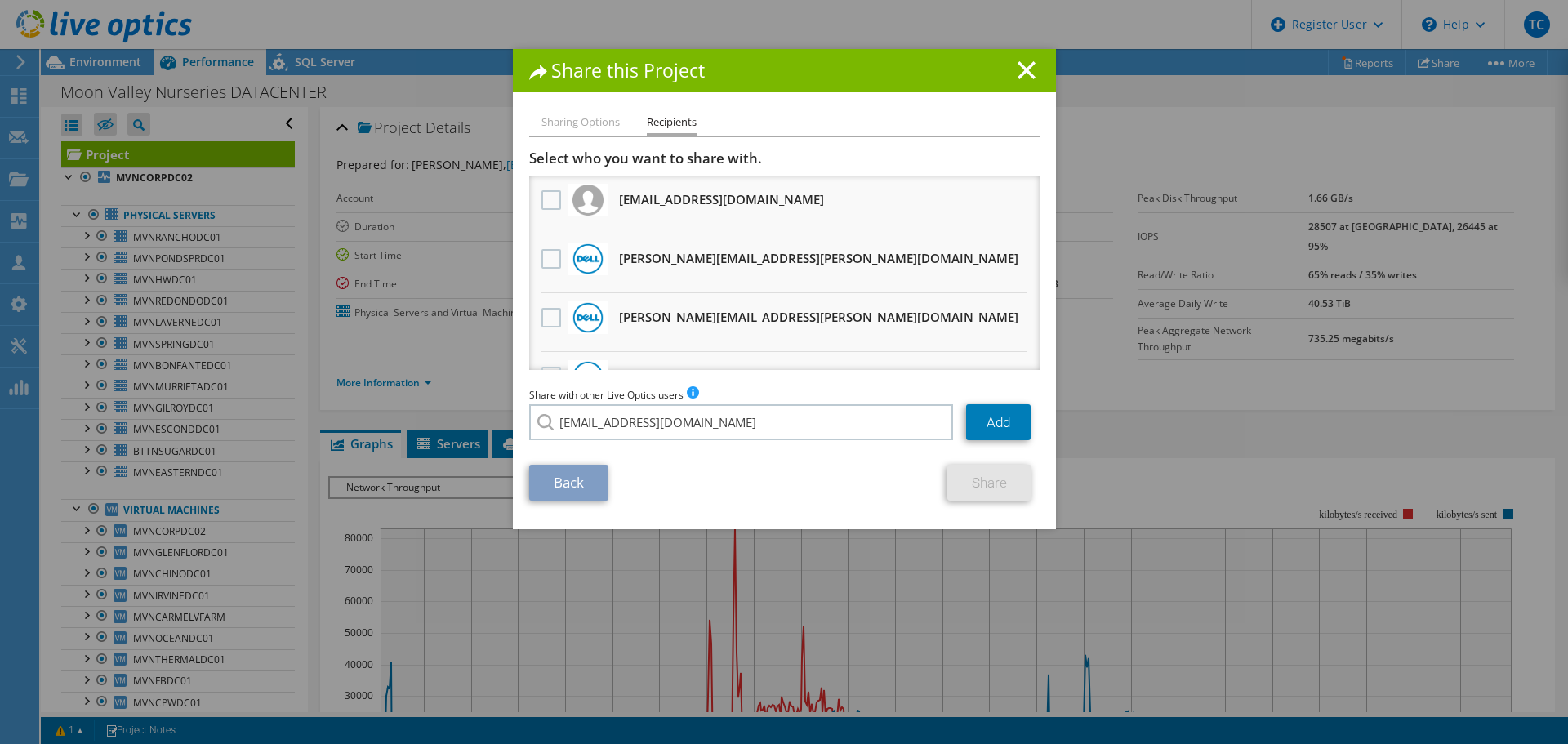
click at [646, 445] on div "Share with other Live Optics users Enter a single email address and click add. …" at bounding box center [784, 417] width 511 height 62
click at [1009, 424] on link "Add" at bounding box center [999, 422] width 65 height 36
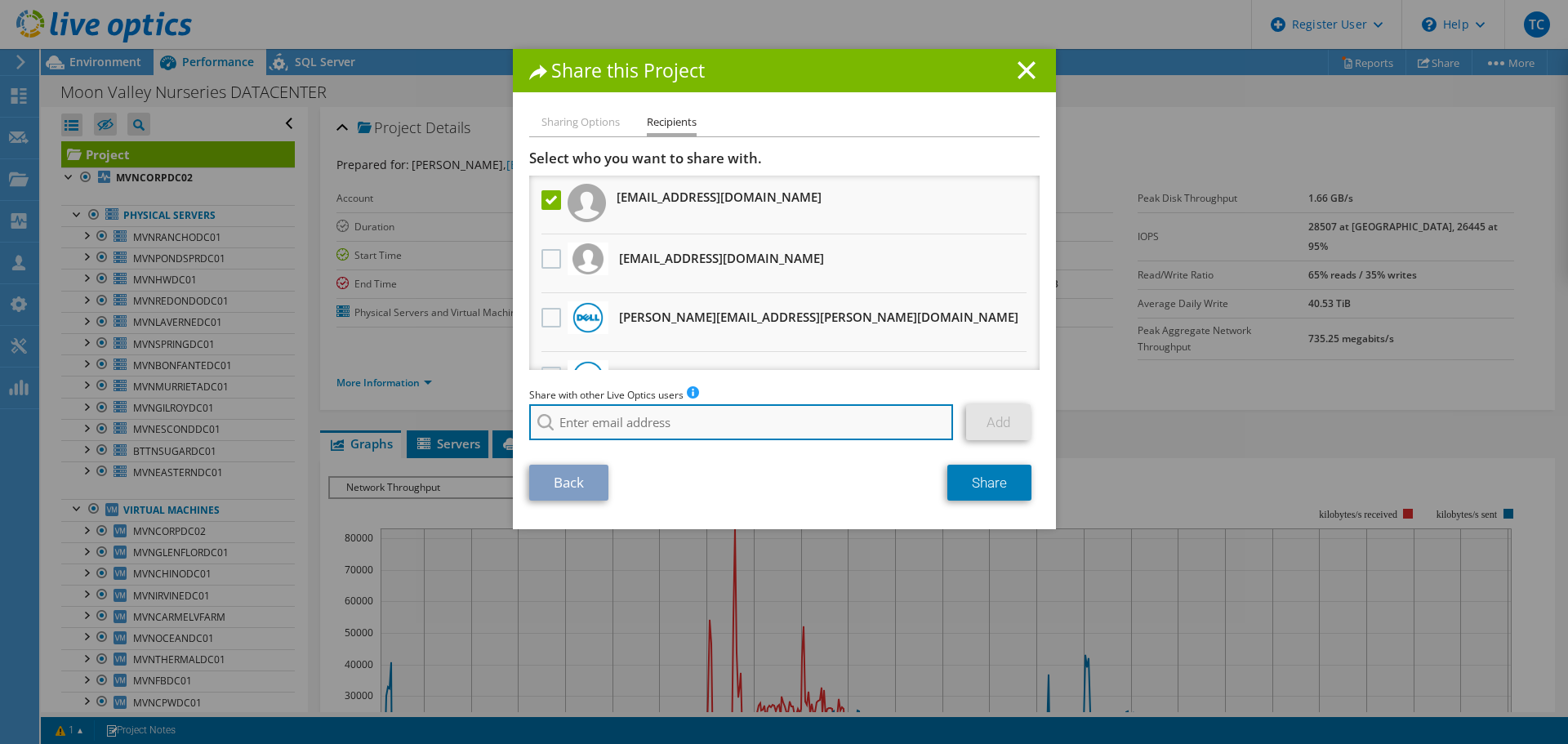
click at [595, 420] on input "search" at bounding box center [741, 422] width 424 height 36
paste input "[EMAIL_ADDRESS][DOMAIN_NAME]"
type input "a"
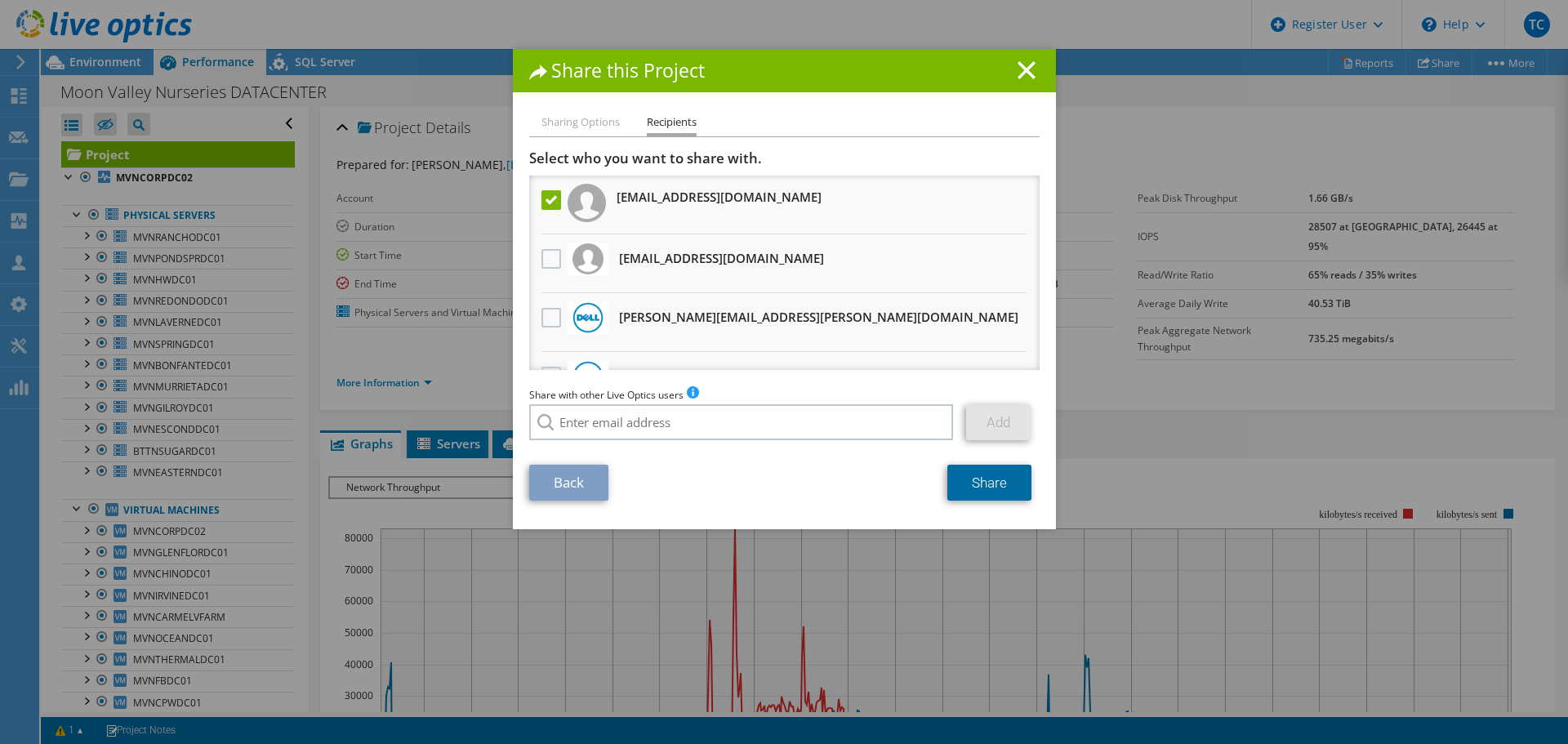
click at [979, 479] on link "Share" at bounding box center [990, 482] width 84 height 36
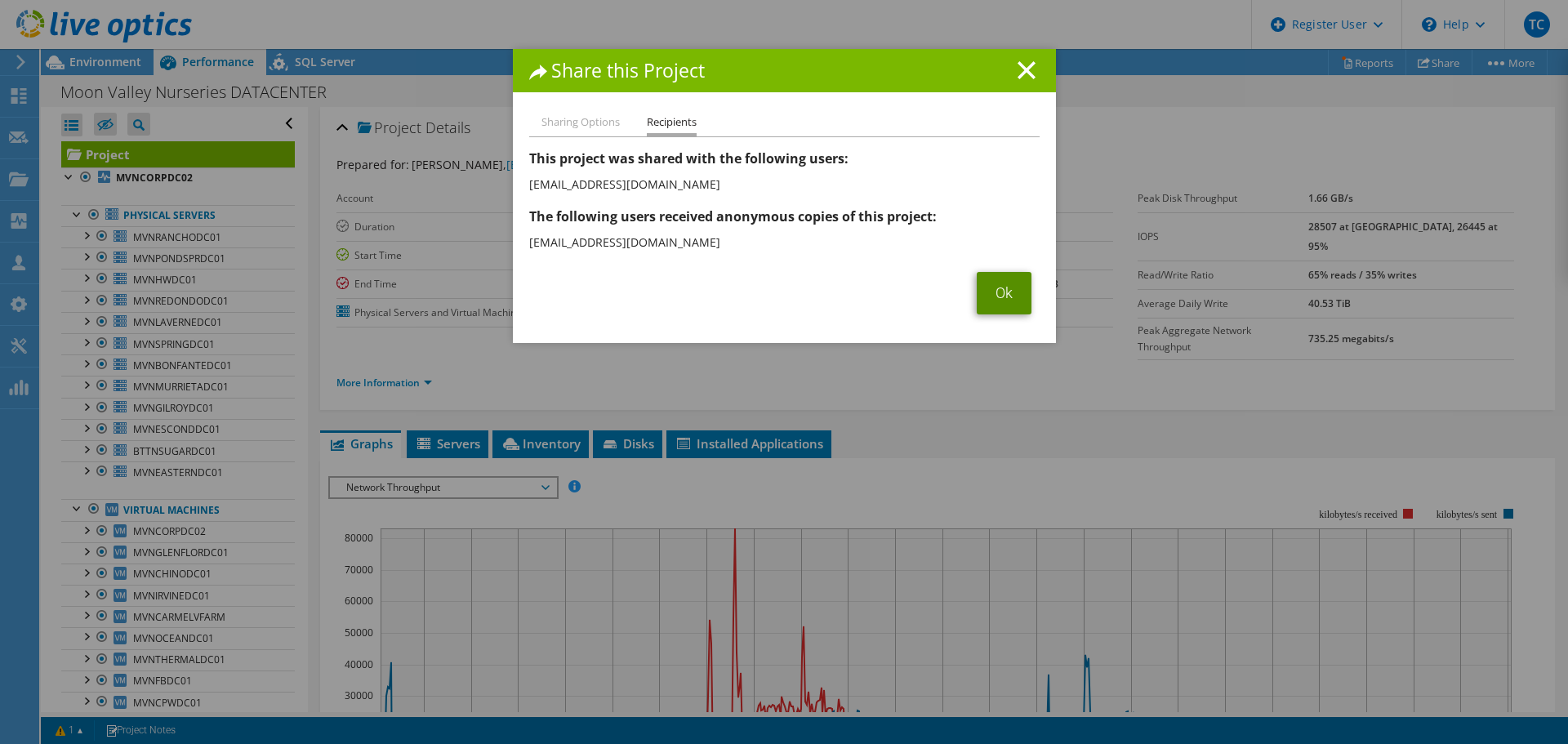
click at [989, 294] on link "Ok" at bounding box center [1004, 293] width 55 height 42
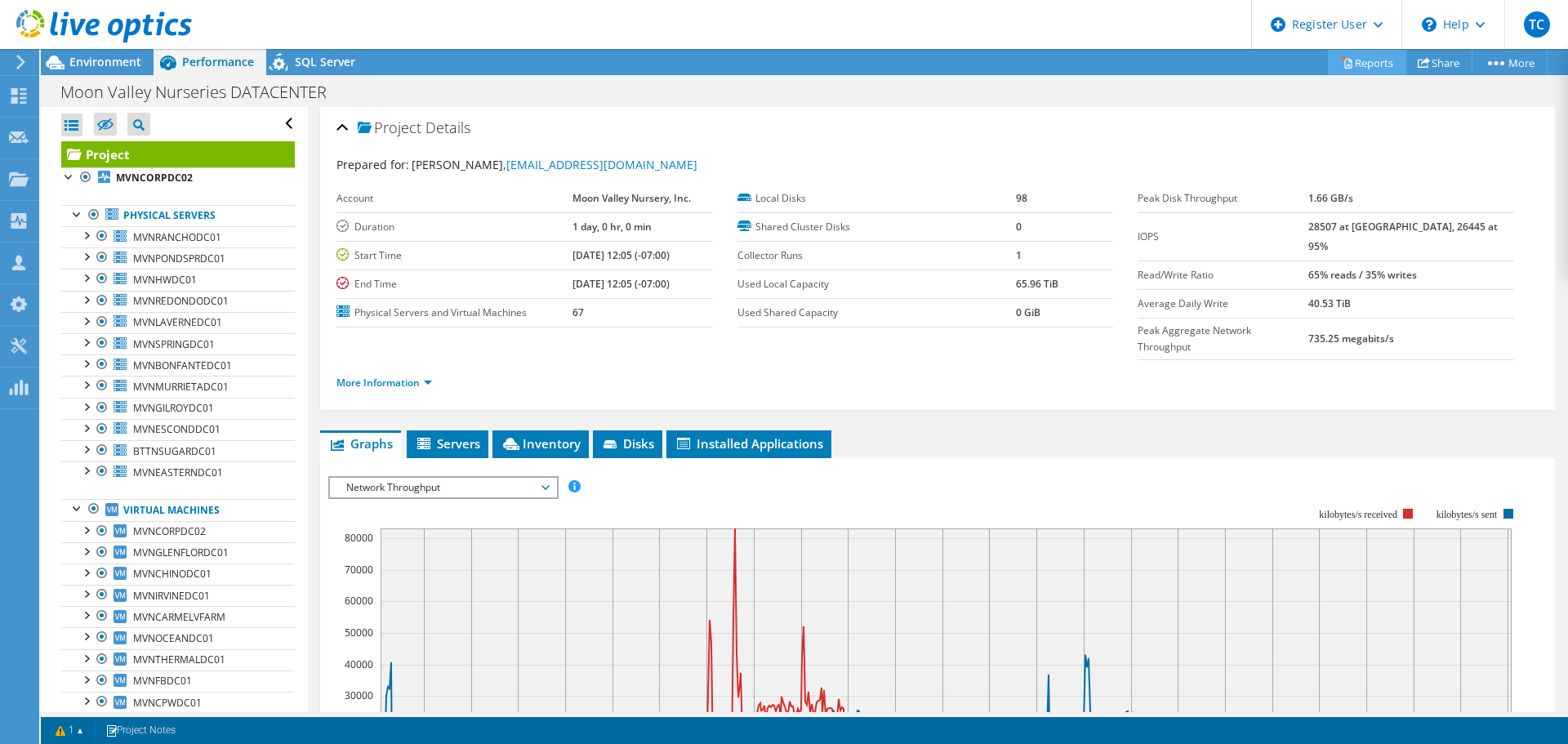
click at [1363, 64] on link "Reports" at bounding box center [1367, 63] width 78 height 25
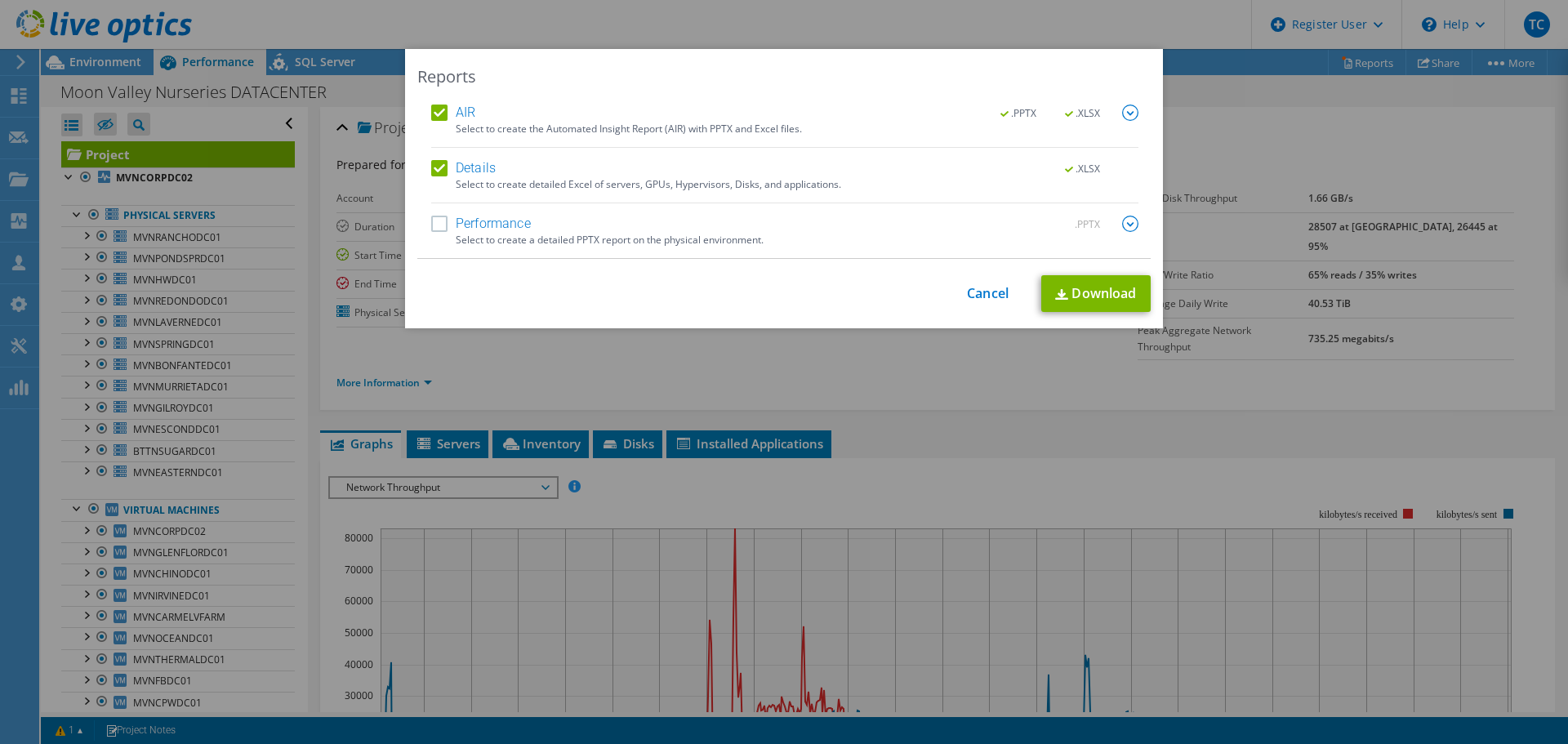
click at [431, 112] on label "AIR" at bounding box center [453, 113] width 44 height 17
click at [0, 0] on input "AIR" at bounding box center [0, 0] width 0 height 0
click at [431, 175] on label "Details" at bounding box center [464, 168] width 65 height 17
click at [0, 0] on input "Details" at bounding box center [0, 0] width 0 height 0
click at [435, 223] on label "Performance" at bounding box center [481, 223] width 100 height 17
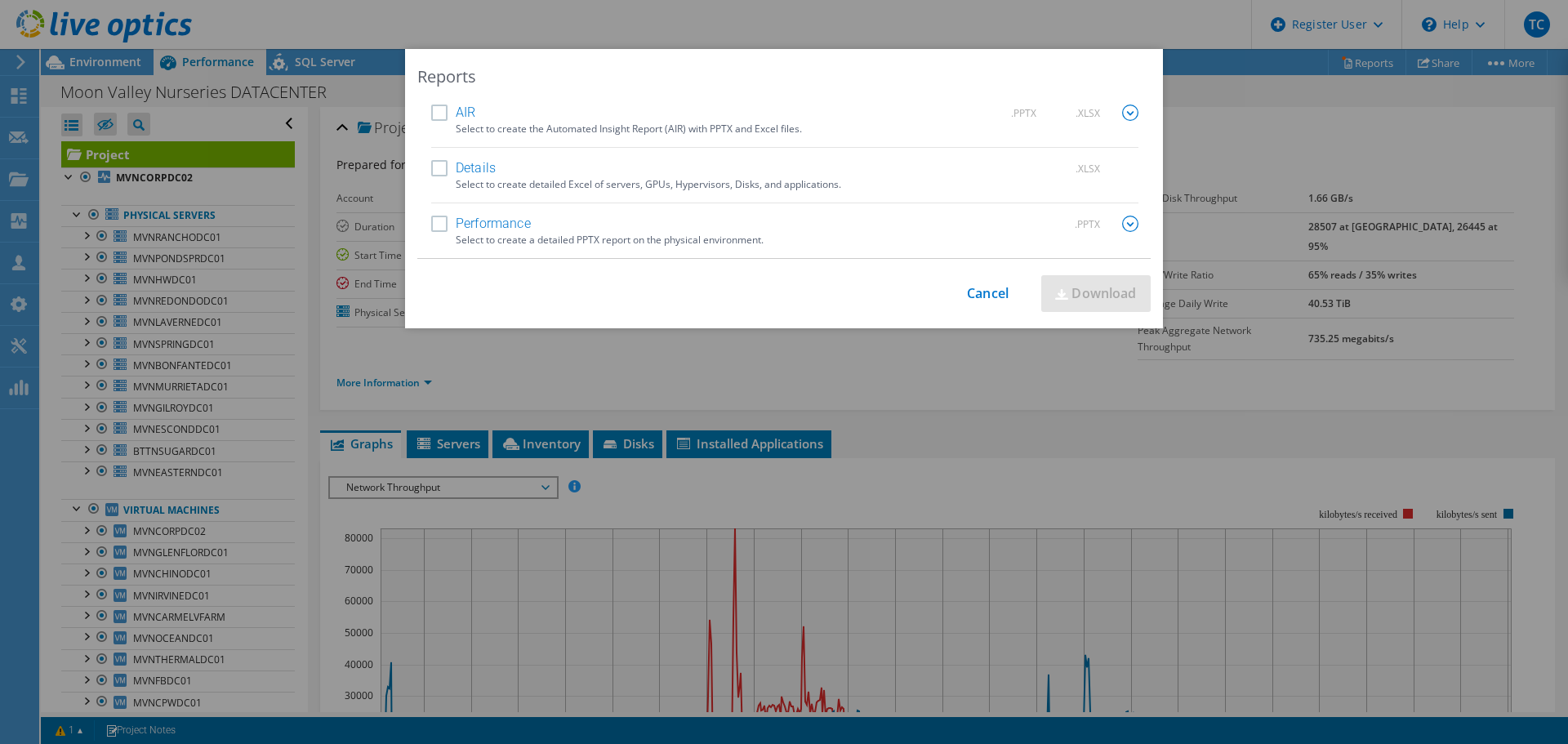
click at [0, 0] on input "Performance" at bounding box center [0, 0] width 0 height 0
click at [1069, 292] on link "Download" at bounding box center [1097, 294] width 110 height 37
click at [980, 298] on link "Cancel" at bounding box center [988, 294] width 42 height 16
